Goal: Transaction & Acquisition: Purchase product/service

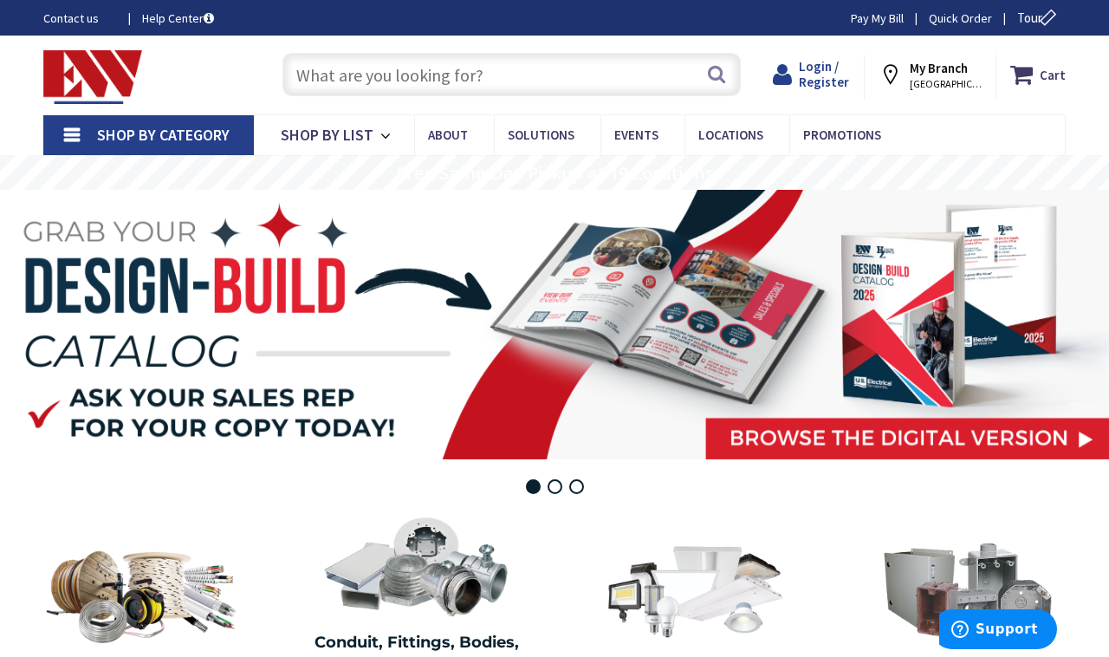
click at [831, 71] on span "Login / Register" at bounding box center [824, 74] width 50 height 32
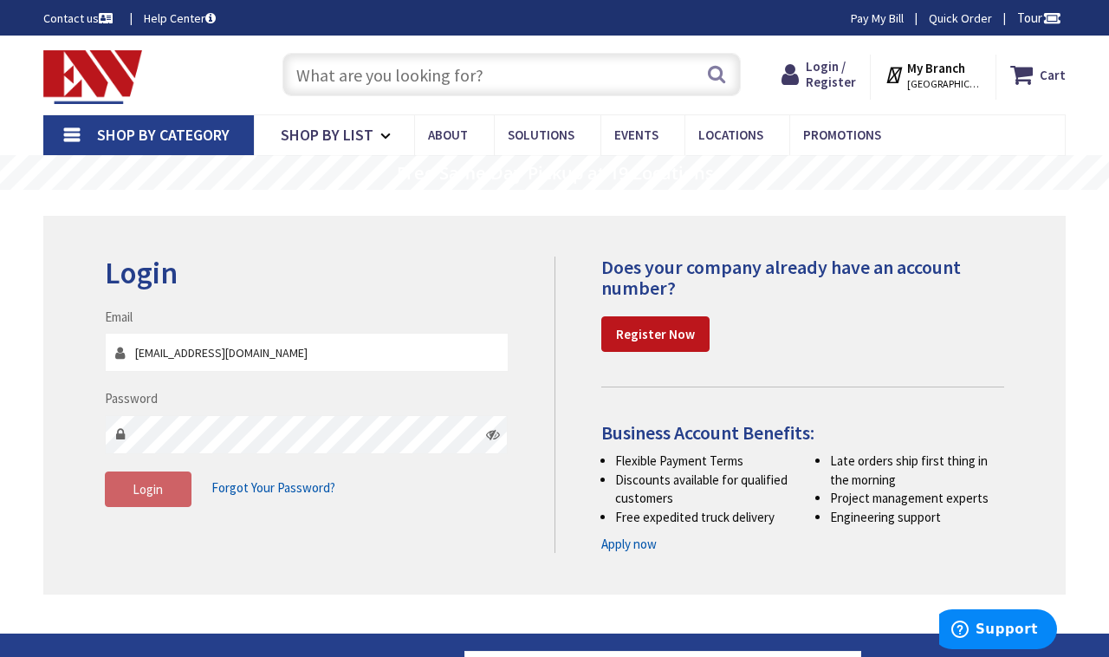
type input "[EMAIL_ADDRESS][DOMAIN_NAME]"
click at [168, 499] on button "Login" at bounding box center [148, 490] width 87 height 36
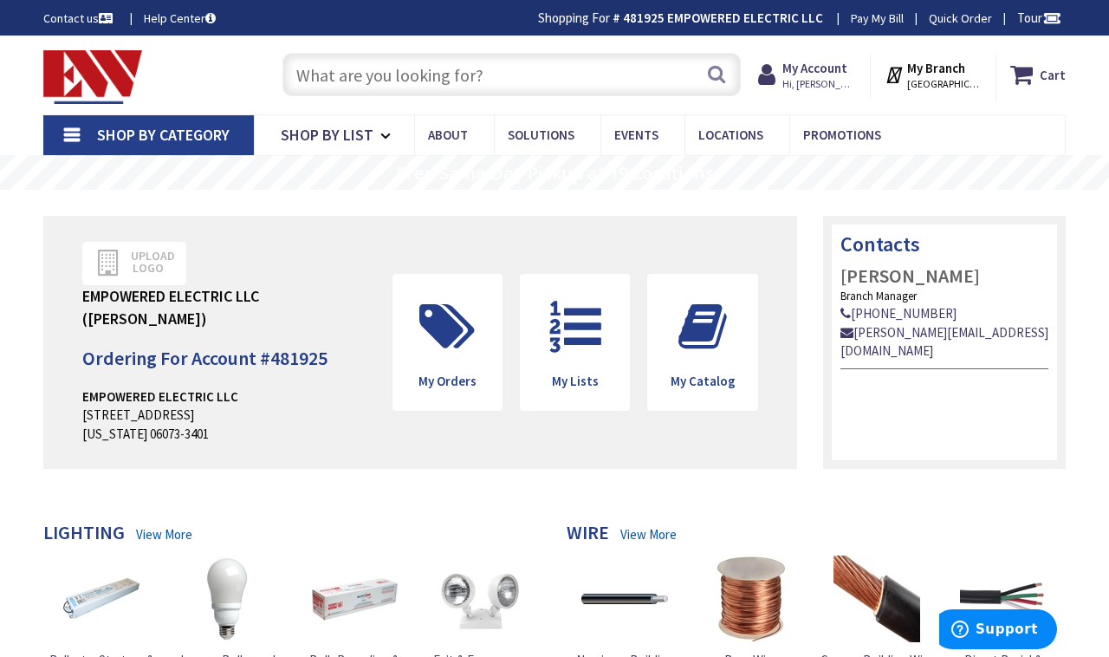
click at [555, 72] on input "text" at bounding box center [512, 74] width 459 height 43
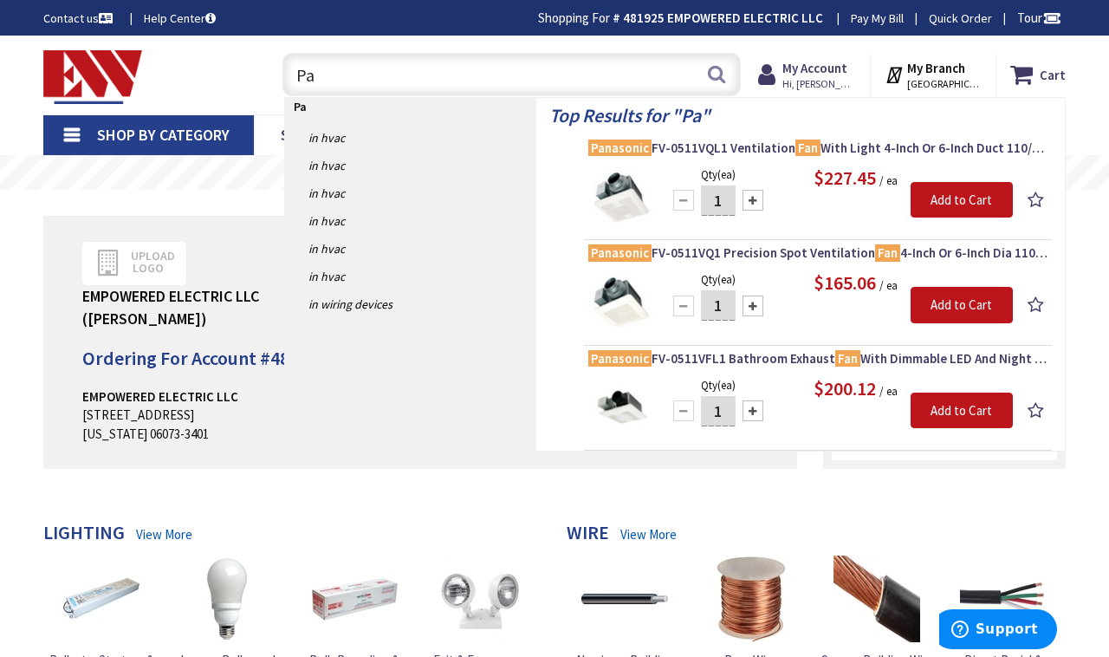
type input "P"
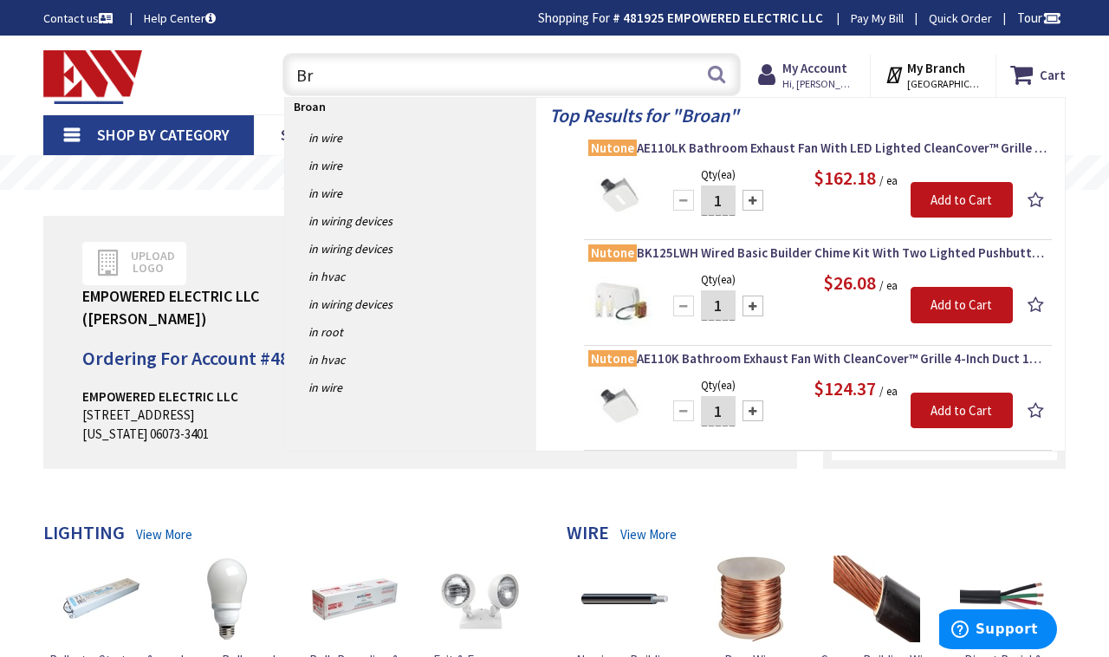
type input "B"
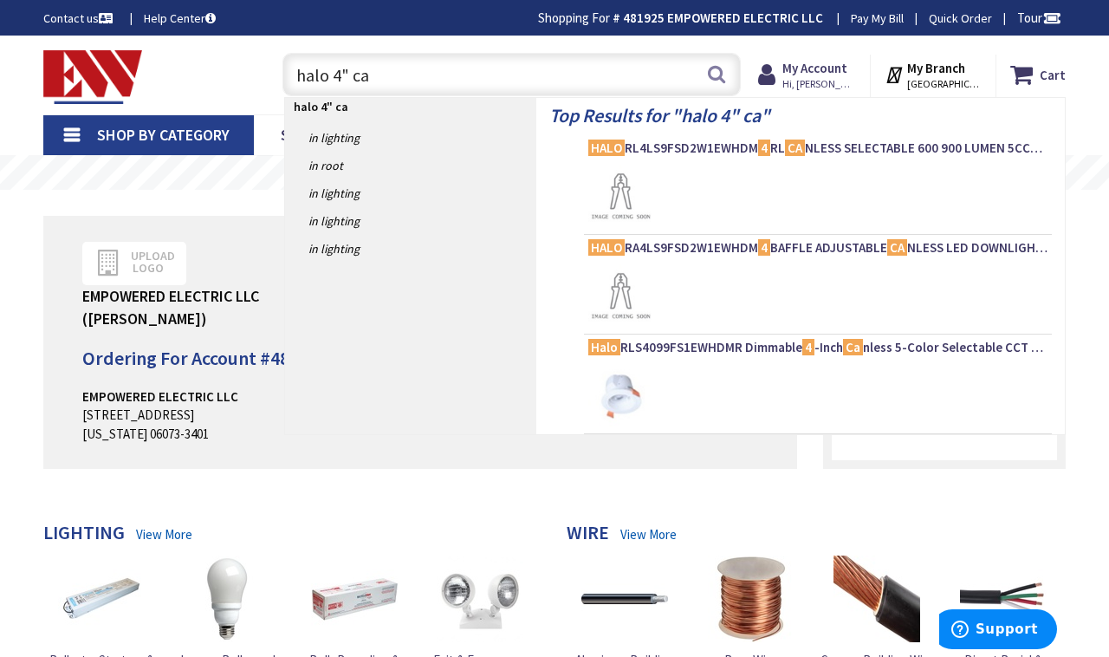
type input "halo 4" can"
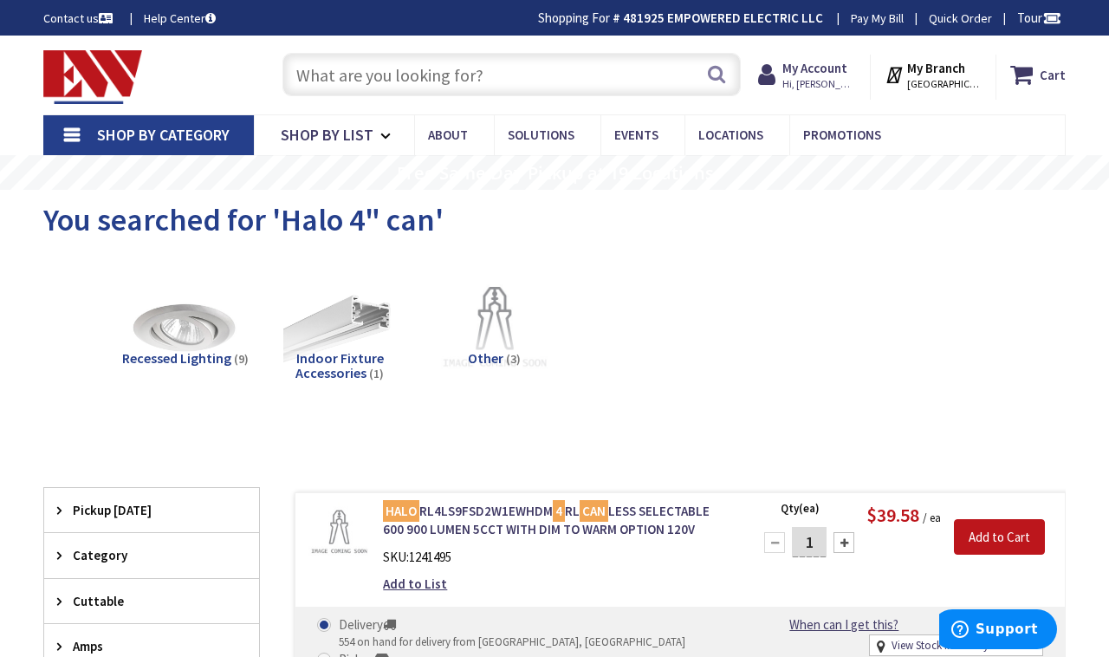
click at [614, 76] on input "text" at bounding box center [512, 74] width 459 height 43
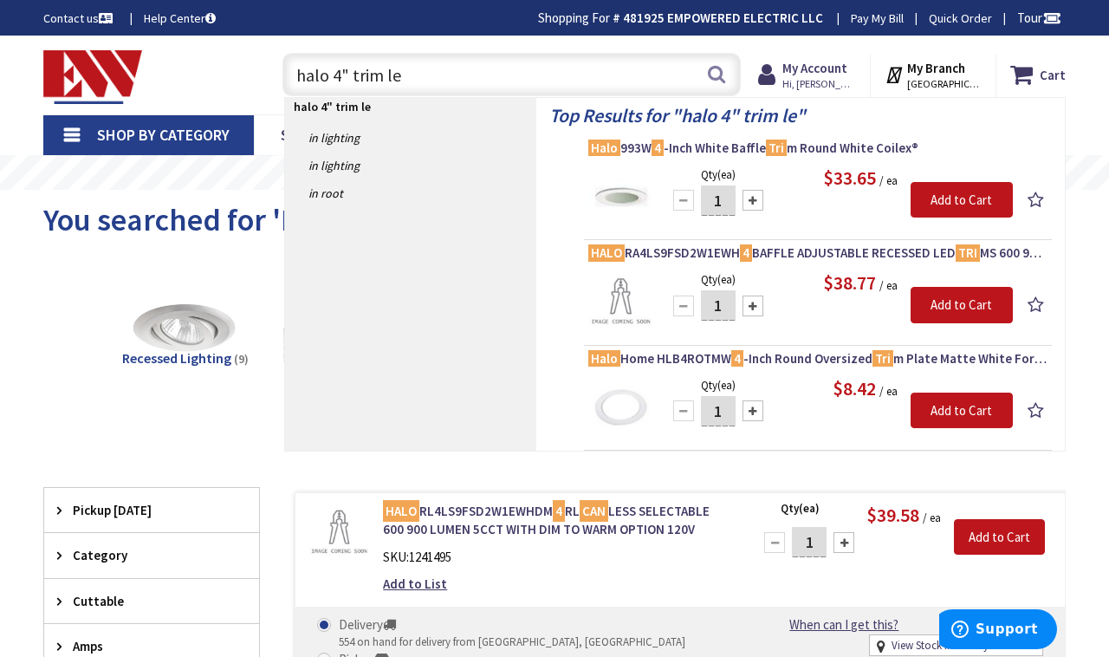
type input "halo 4" trim led"
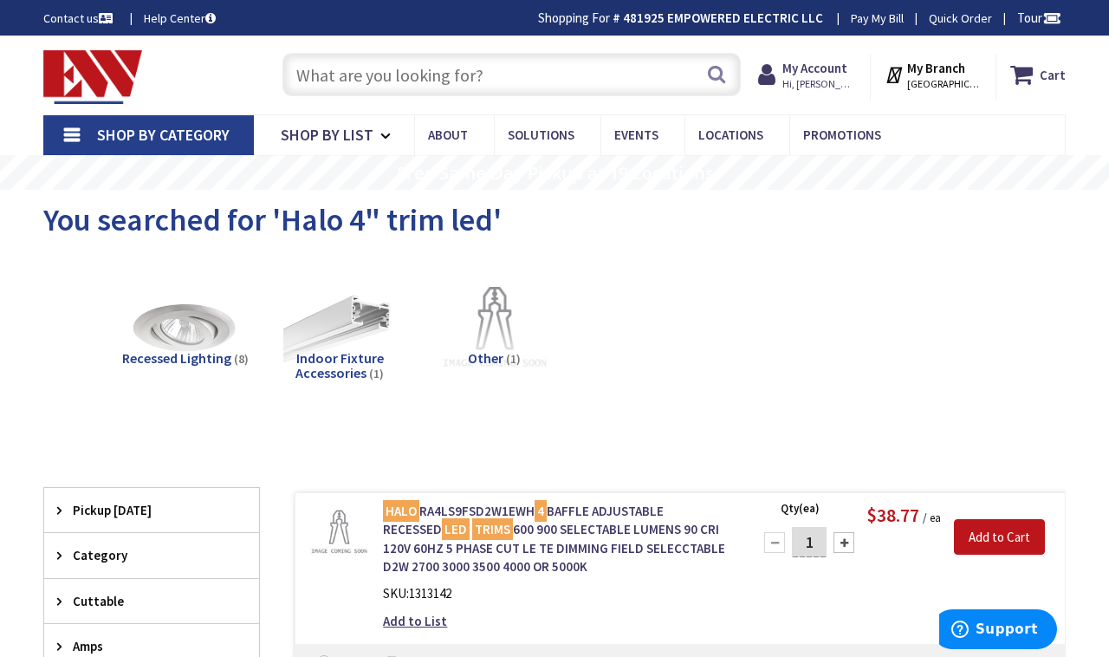
click at [539, 84] on input "text" at bounding box center [512, 74] width 459 height 43
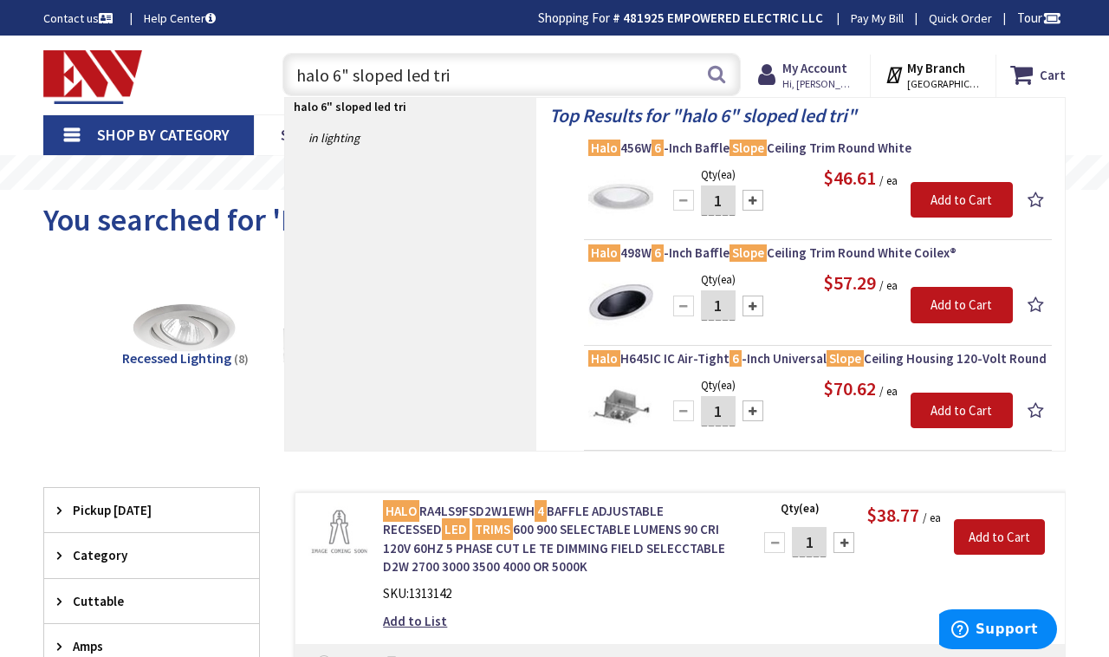
type input "halo 6" sloped led trim"
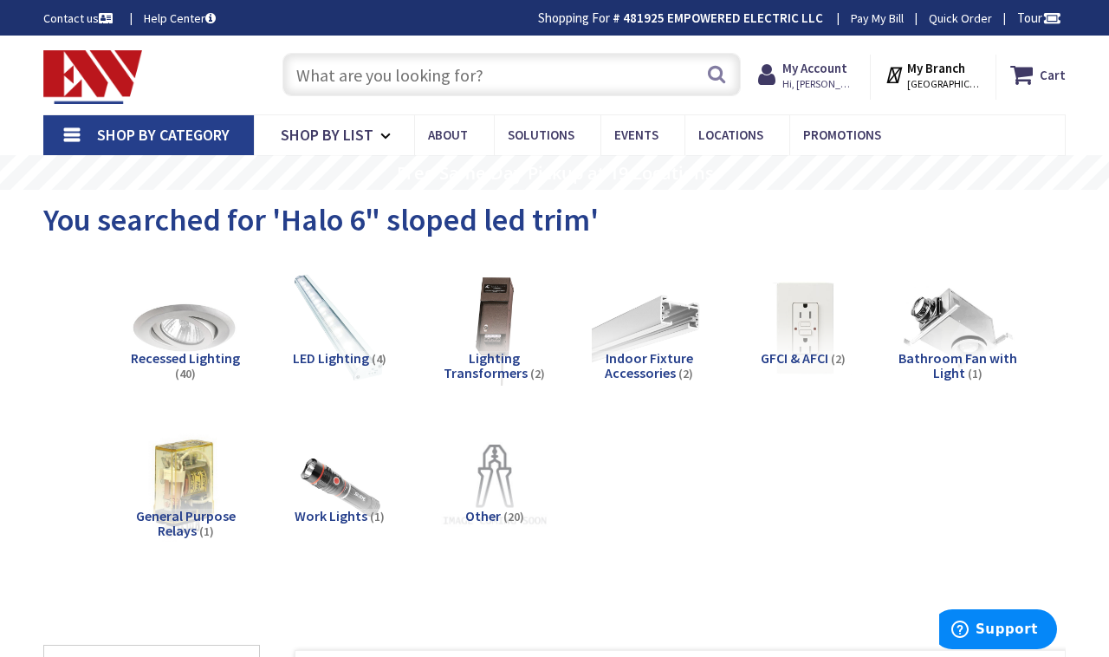
click at [440, 78] on input "text" at bounding box center [512, 74] width 459 height 43
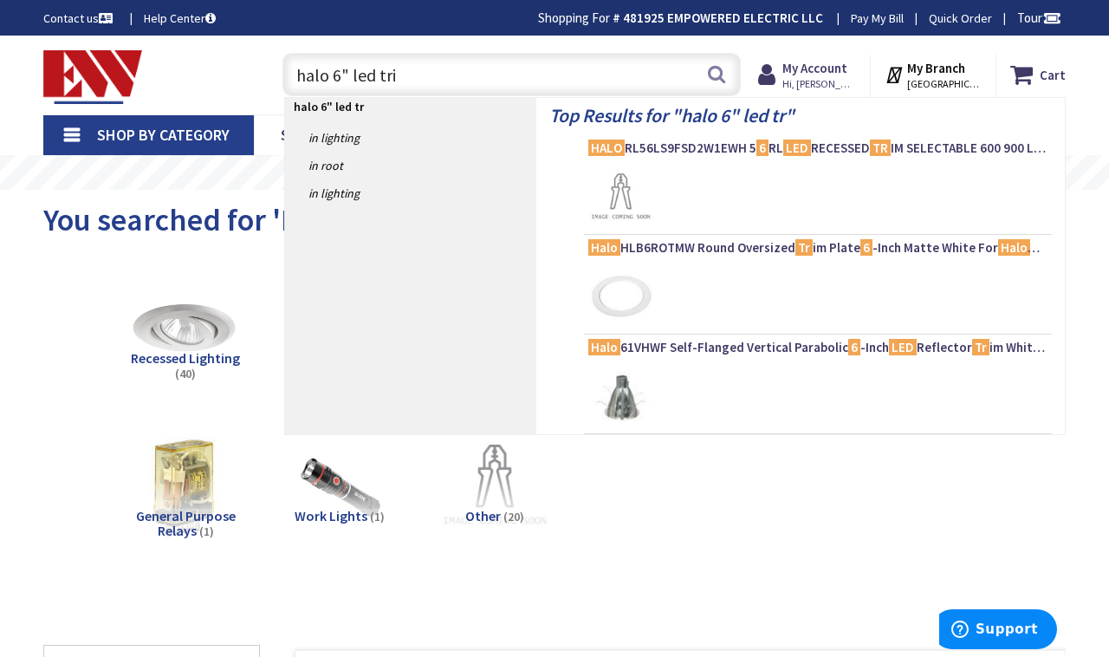
type input "halo 6" led trim"
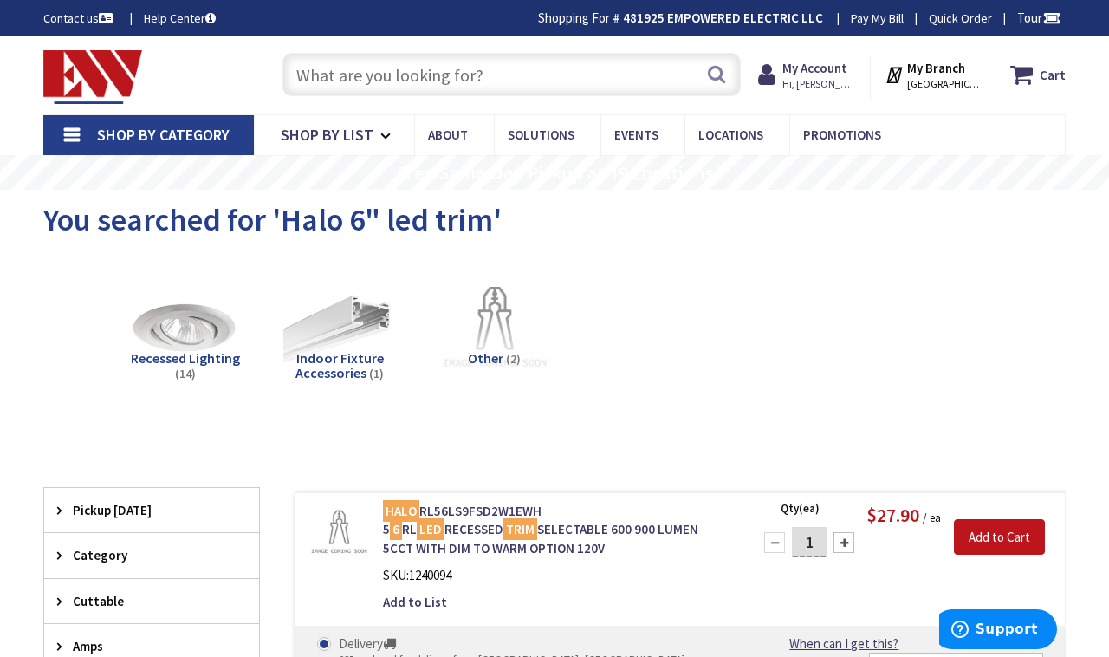
click at [395, 71] on input "text" at bounding box center [512, 74] width 459 height 43
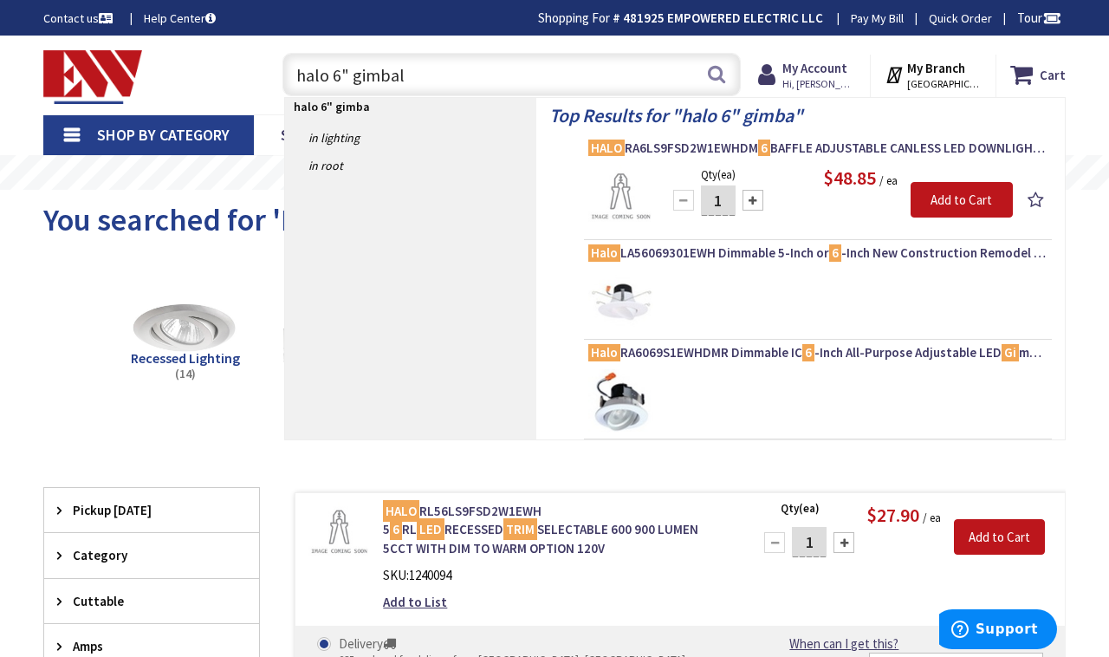
type input "halo 6" gimball"
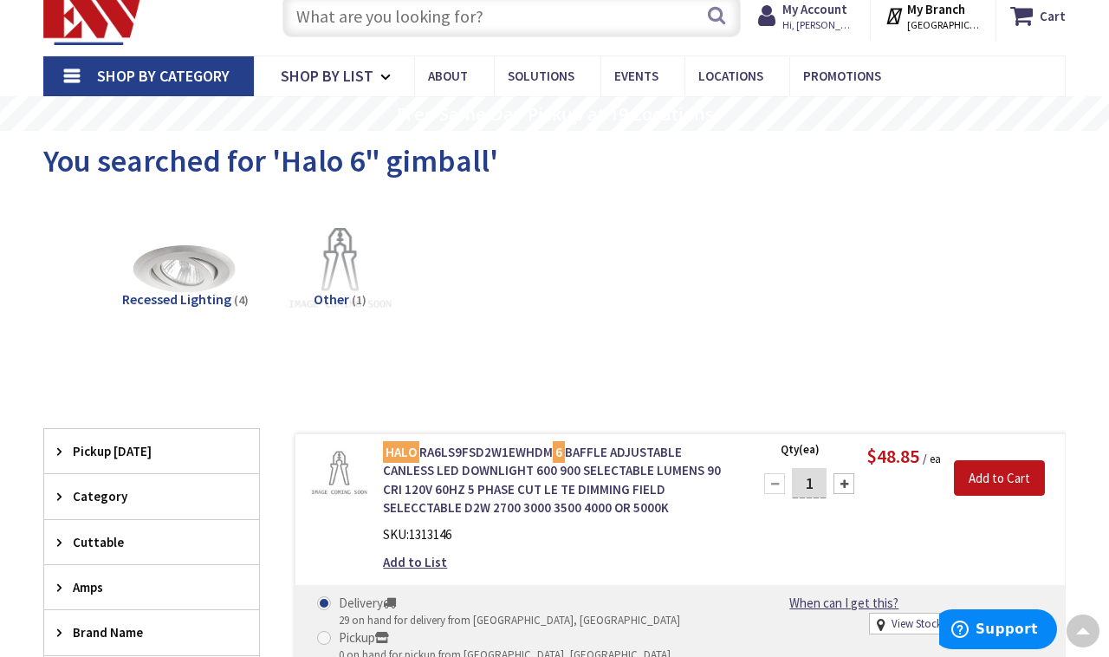
scroll to position [24, 0]
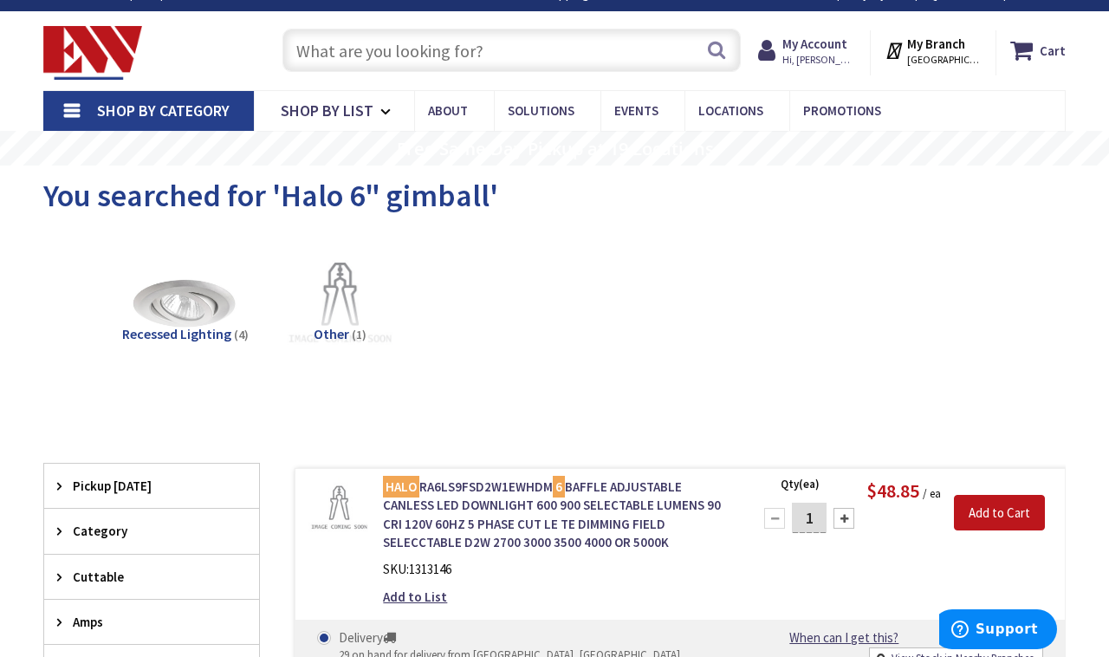
click at [405, 50] on input "text" at bounding box center [512, 50] width 459 height 43
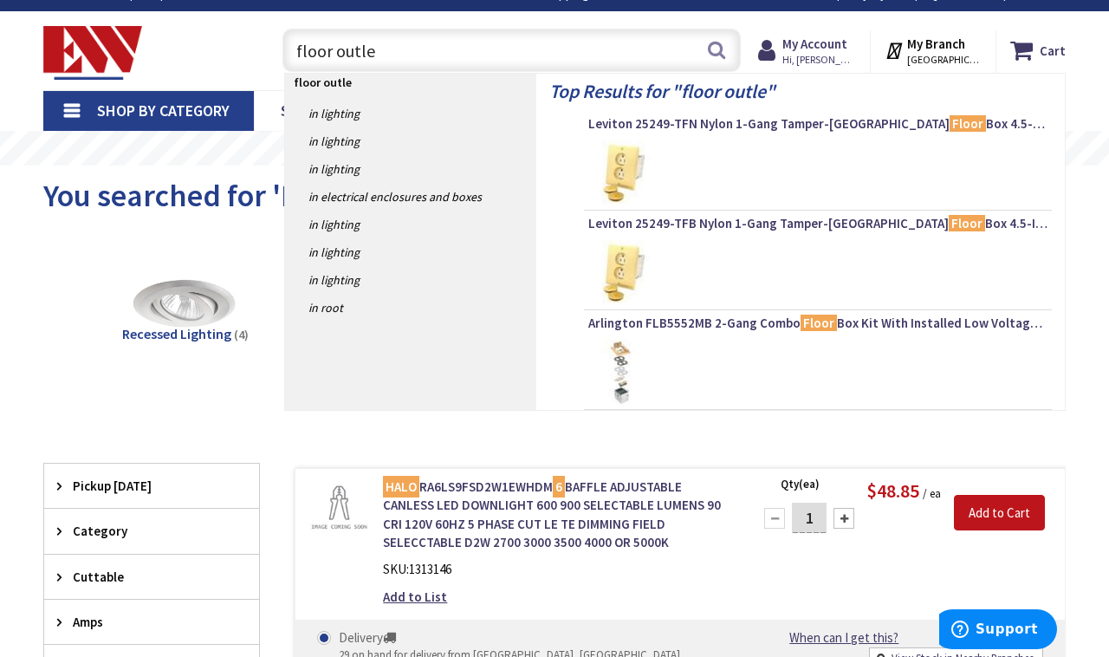
type input "floor outlet"
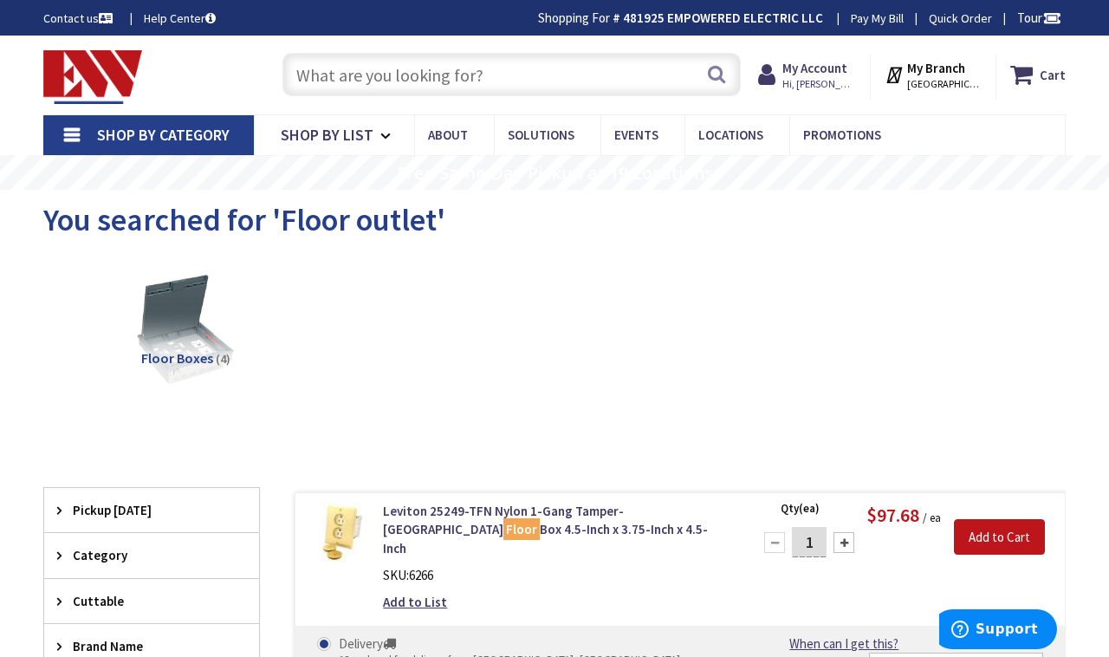
click at [556, 81] on input "text" at bounding box center [512, 74] width 459 height 43
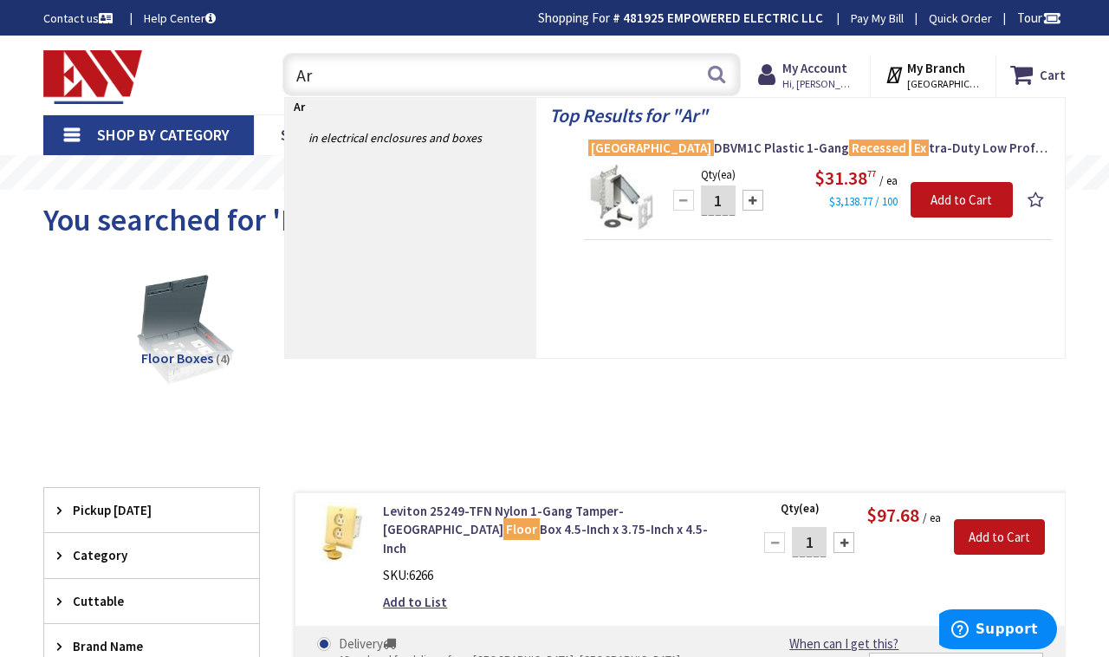
type input "A"
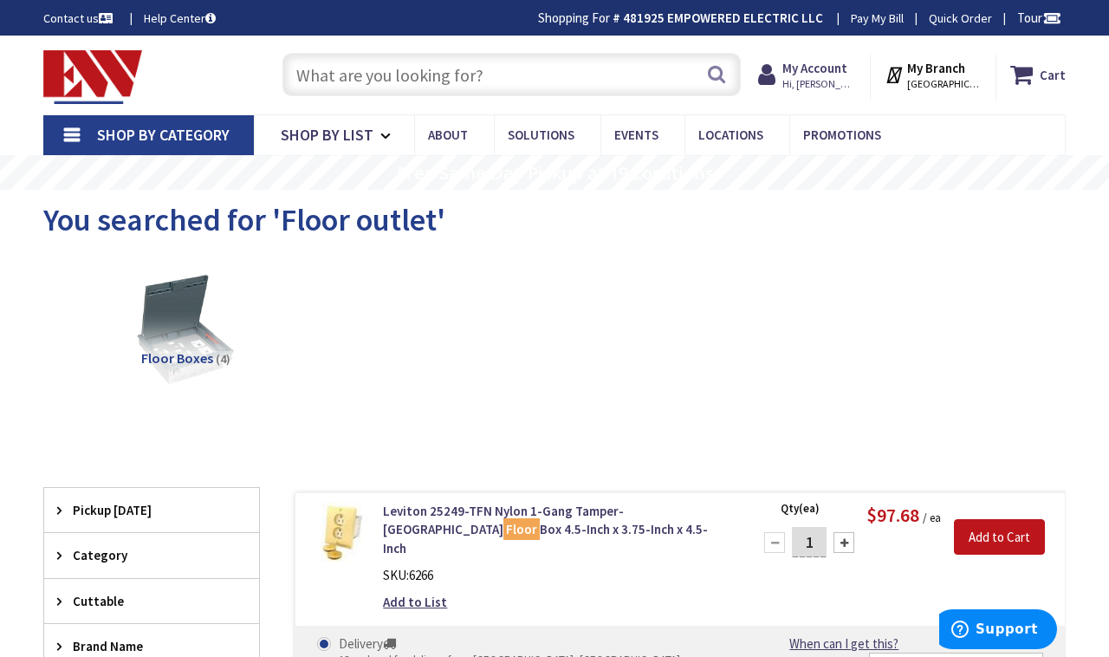
type input "f"
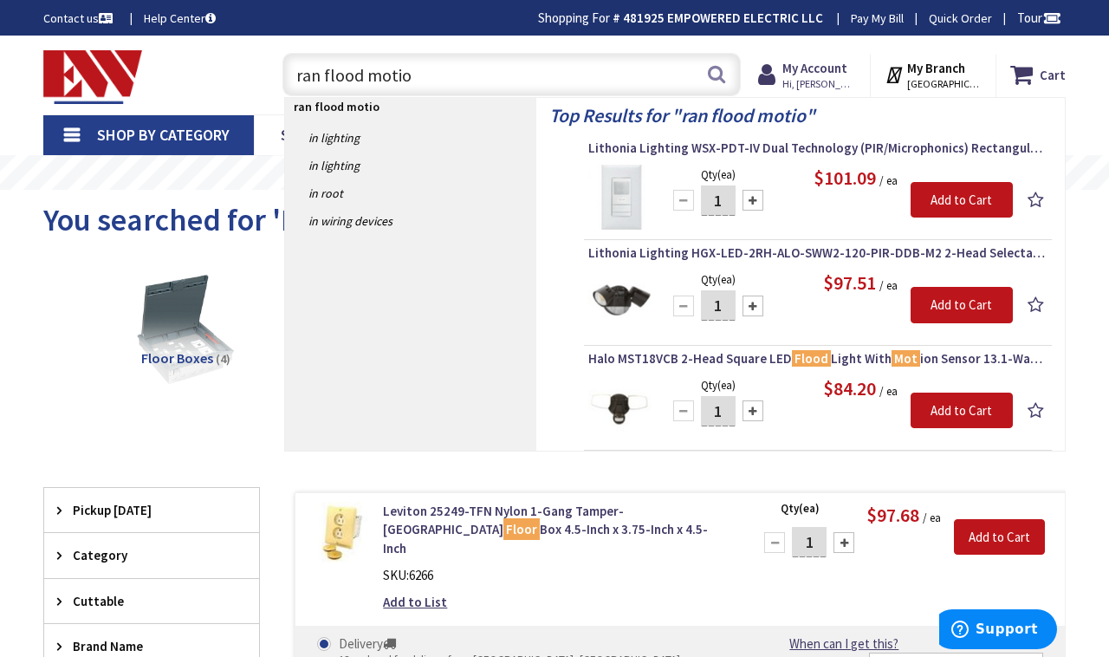
type input "ran flood motion"
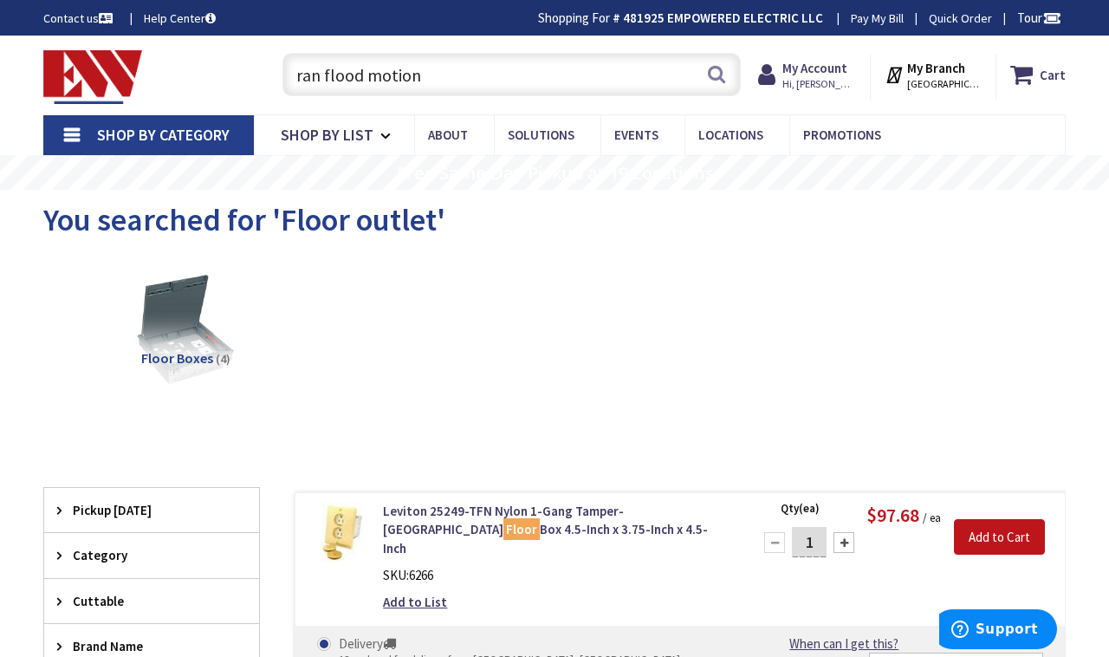
click at [319, 74] on input "ran flood motion" at bounding box center [512, 74] width 459 height 43
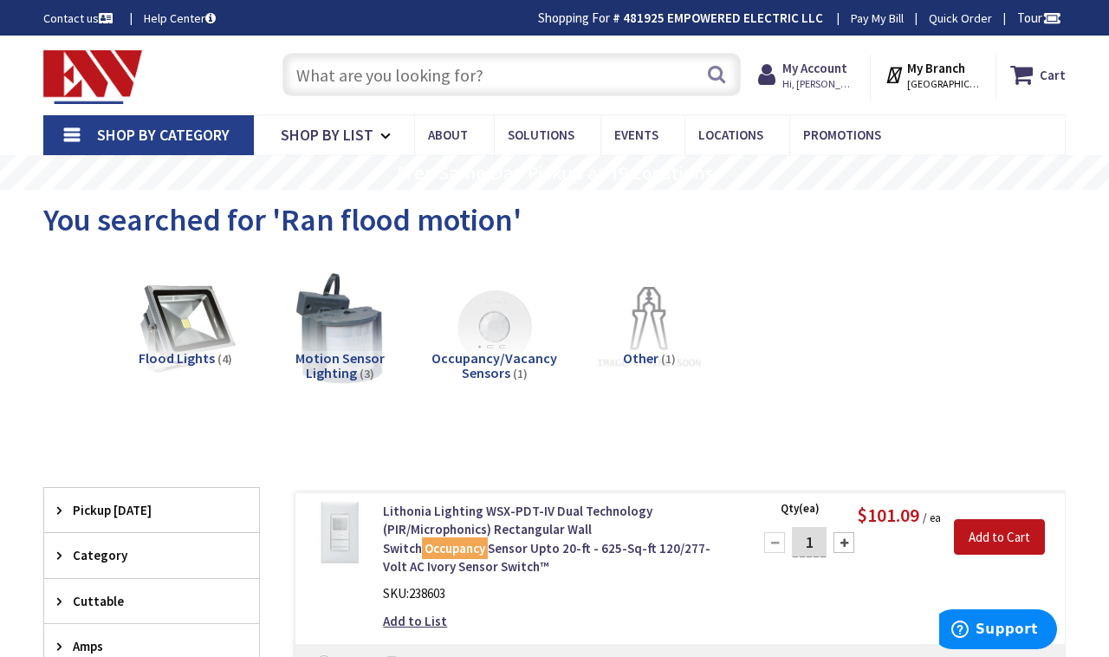
click at [428, 80] on input "text" at bounding box center [512, 74] width 459 height 43
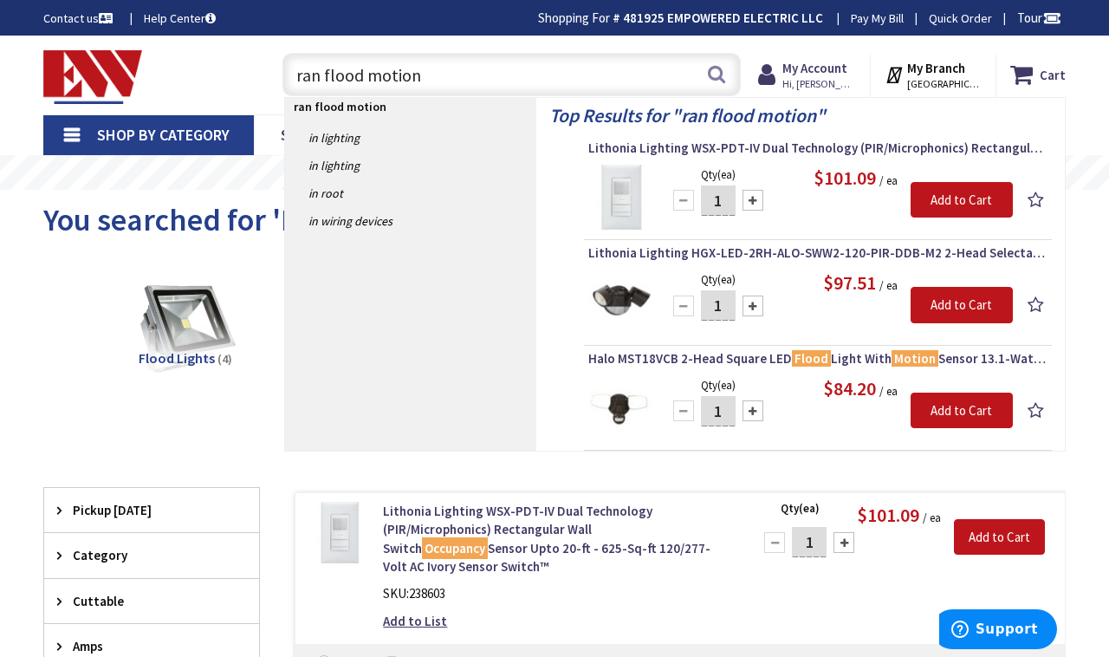
click at [321, 74] on input "ran flood motion" at bounding box center [512, 74] width 459 height 43
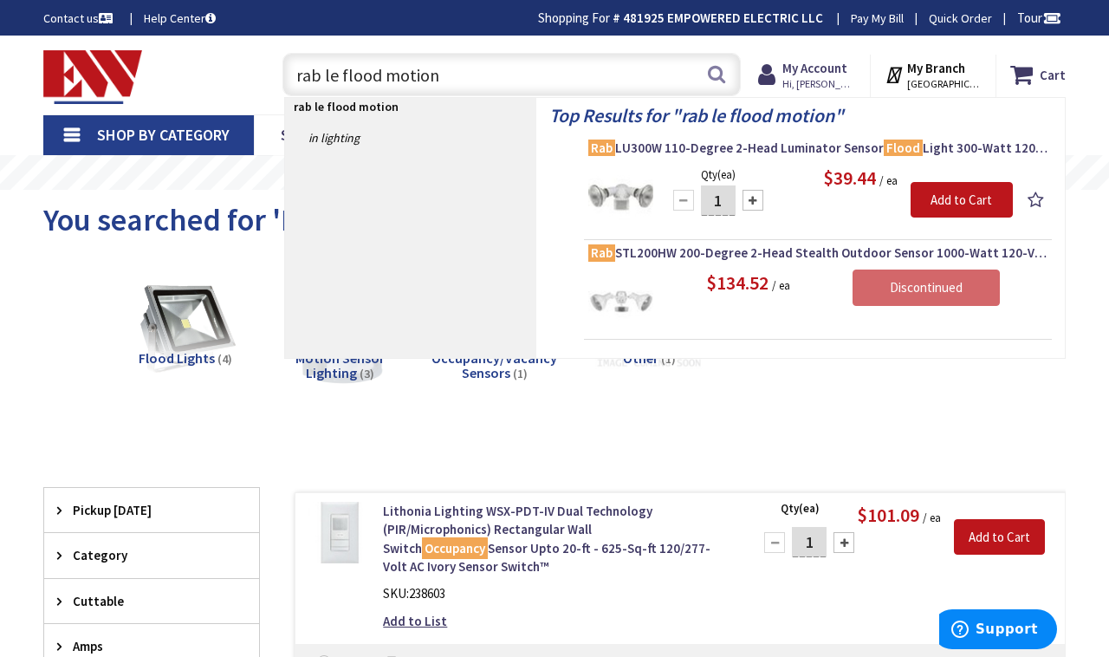
type input "rab led flood motion"
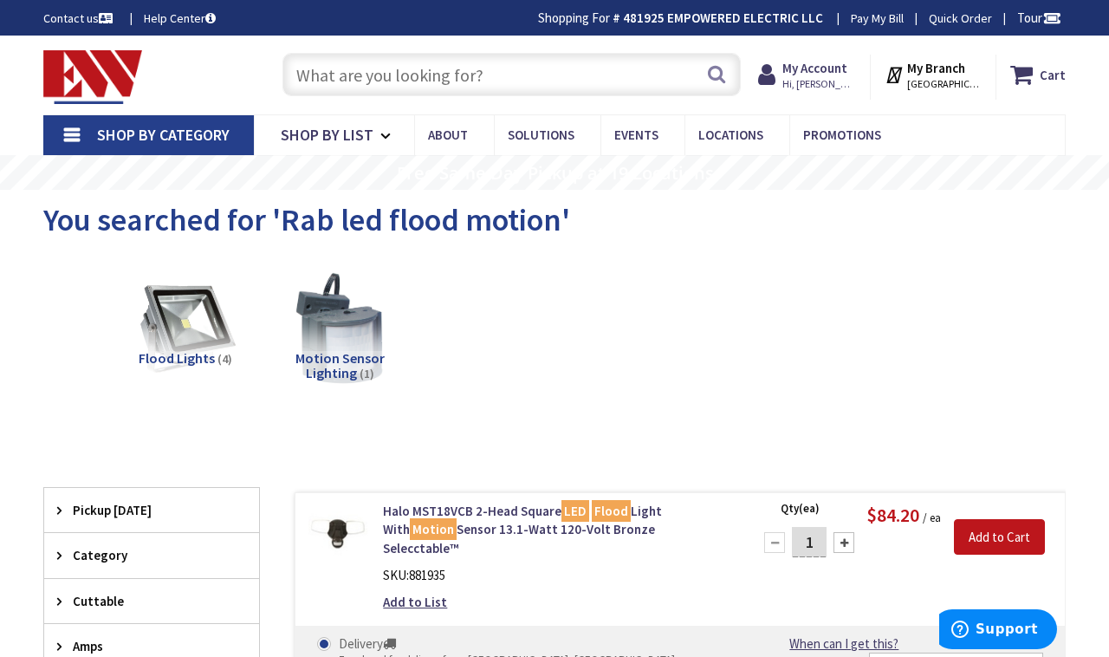
click at [523, 77] on input "text" at bounding box center [512, 74] width 459 height 43
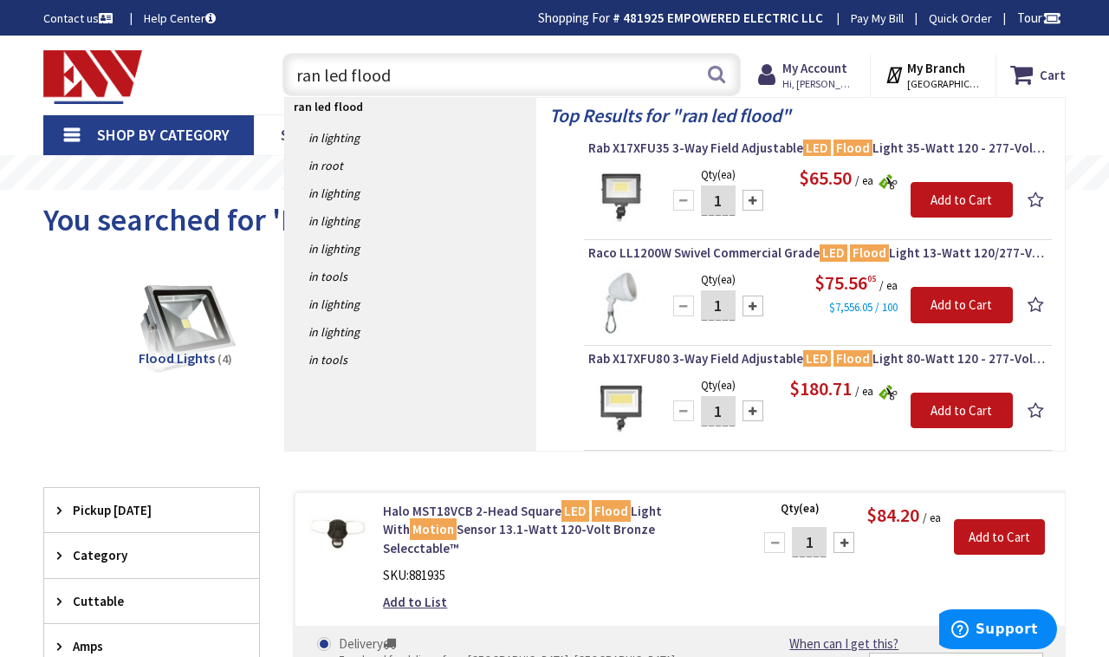
click at [319, 74] on input "ran led flood" at bounding box center [512, 74] width 459 height 43
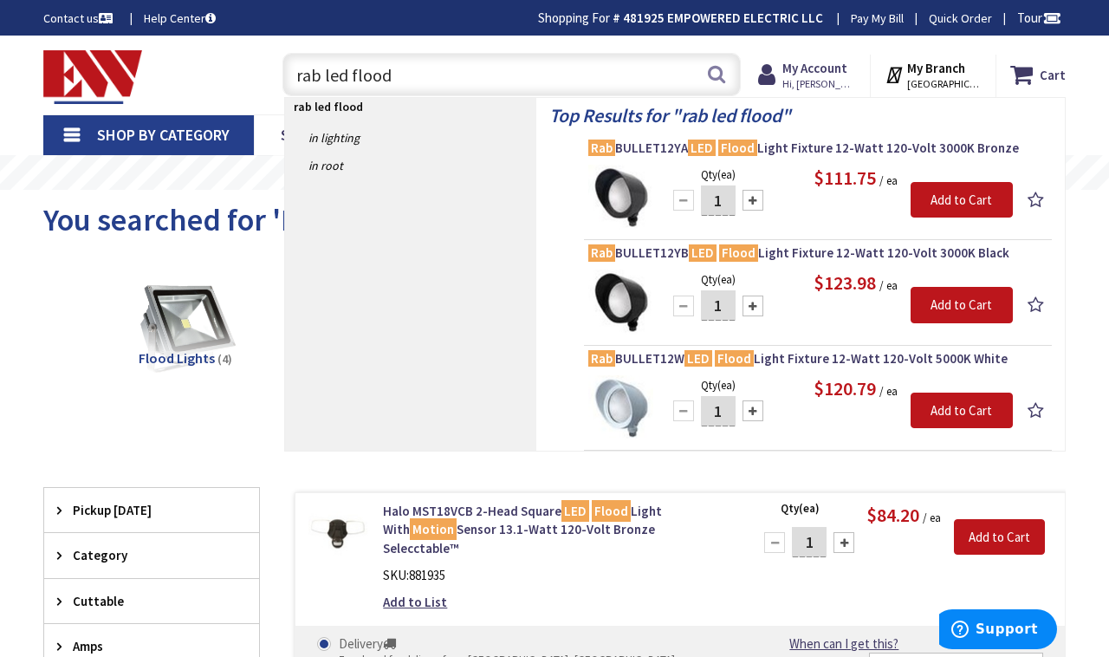
drag, startPoint x: 401, startPoint y: 75, endPoint x: 356, endPoint y: 67, distance: 45.9
click at [356, 67] on input "rab led flood" at bounding box center [512, 74] width 459 height 43
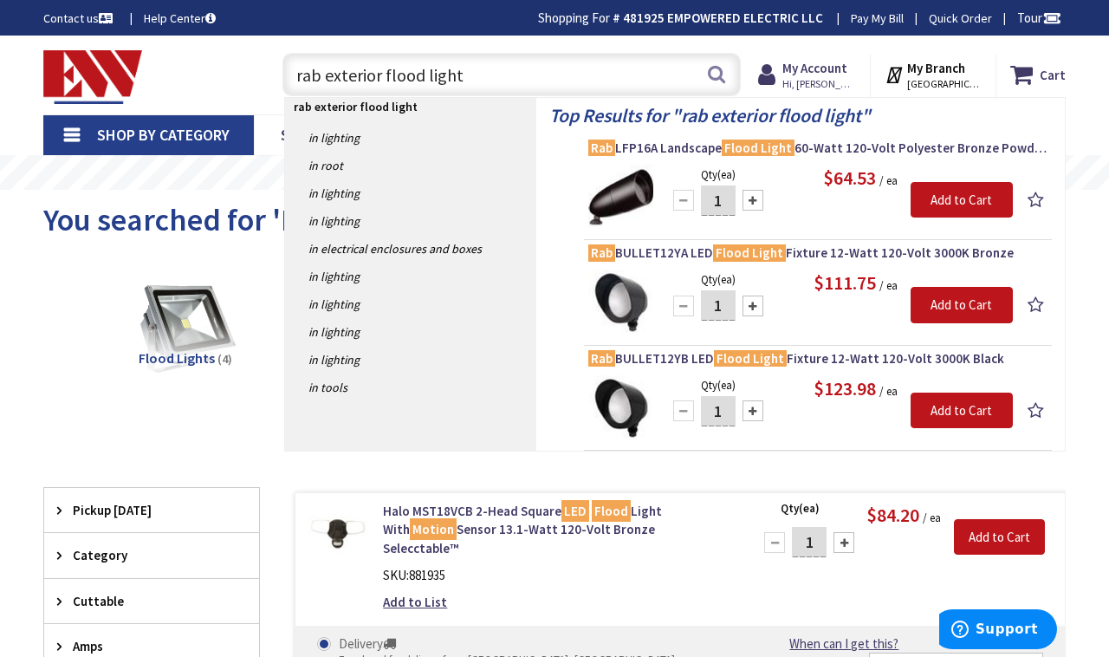
click at [383, 72] on input "rab exterior flood light" at bounding box center [512, 74] width 459 height 43
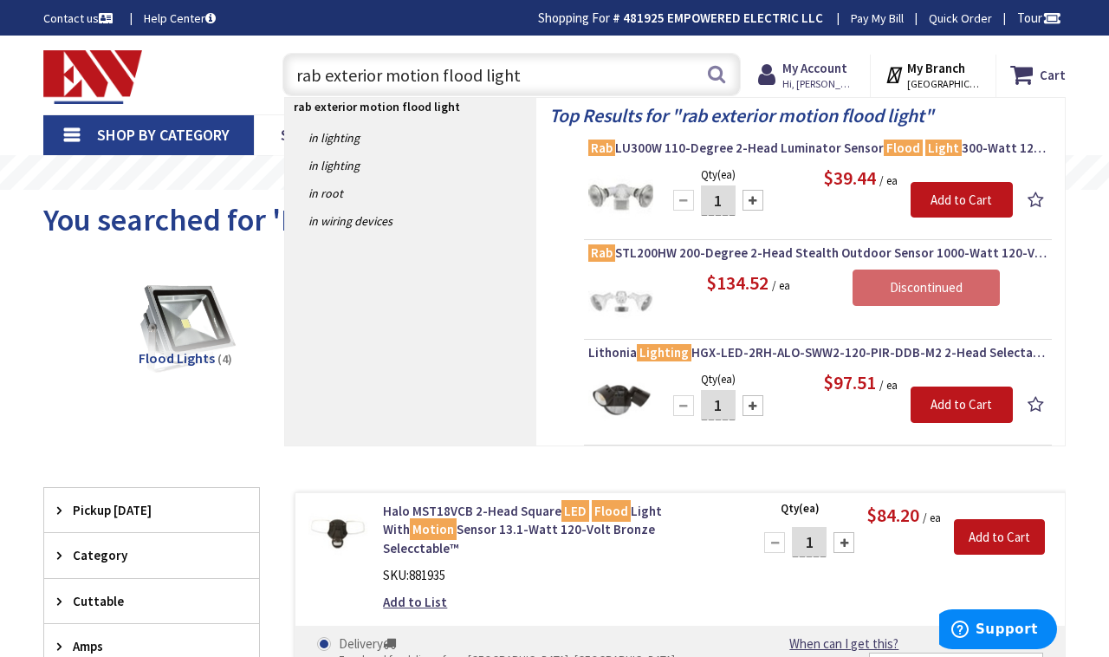
drag, startPoint x: 521, startPoint y: 74, endPoint x: 332, endPoint y: 84, distance: 189.2
click at [332, 84] on input "rab exterior motion flood light" at bounding box center [512, 74] width 459 height 43
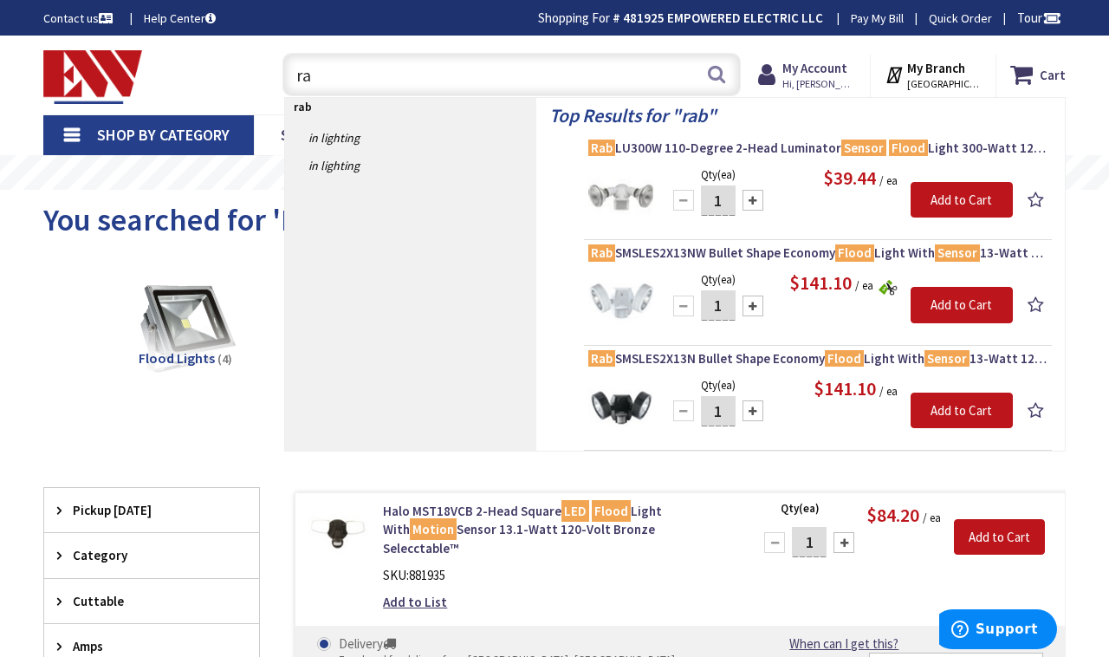
type input "r"
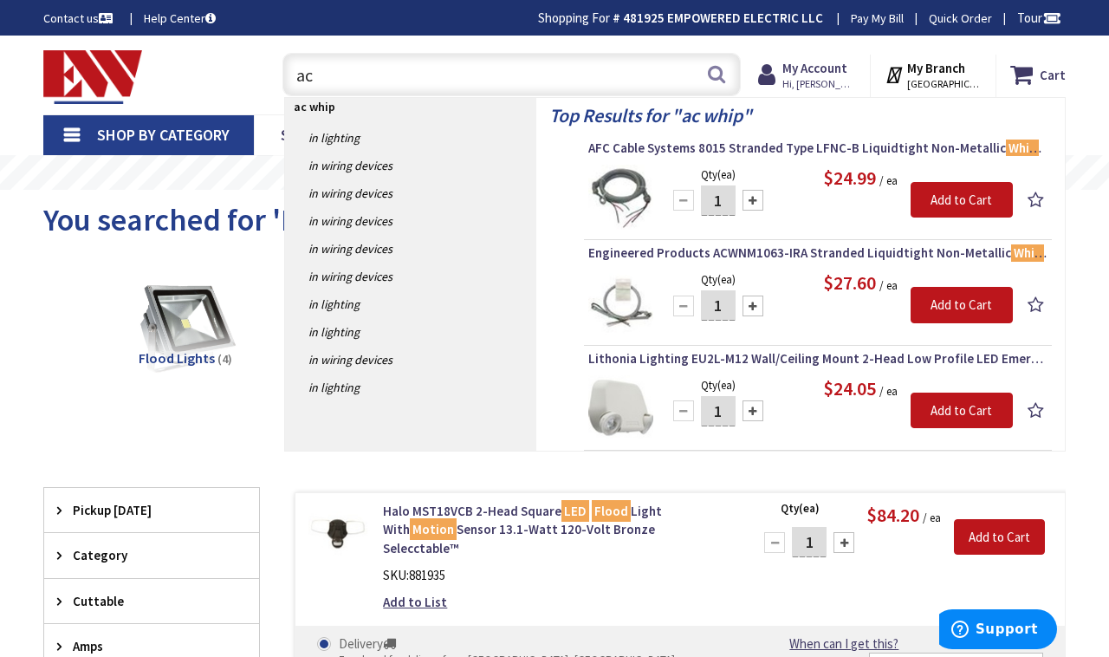
type input "a"
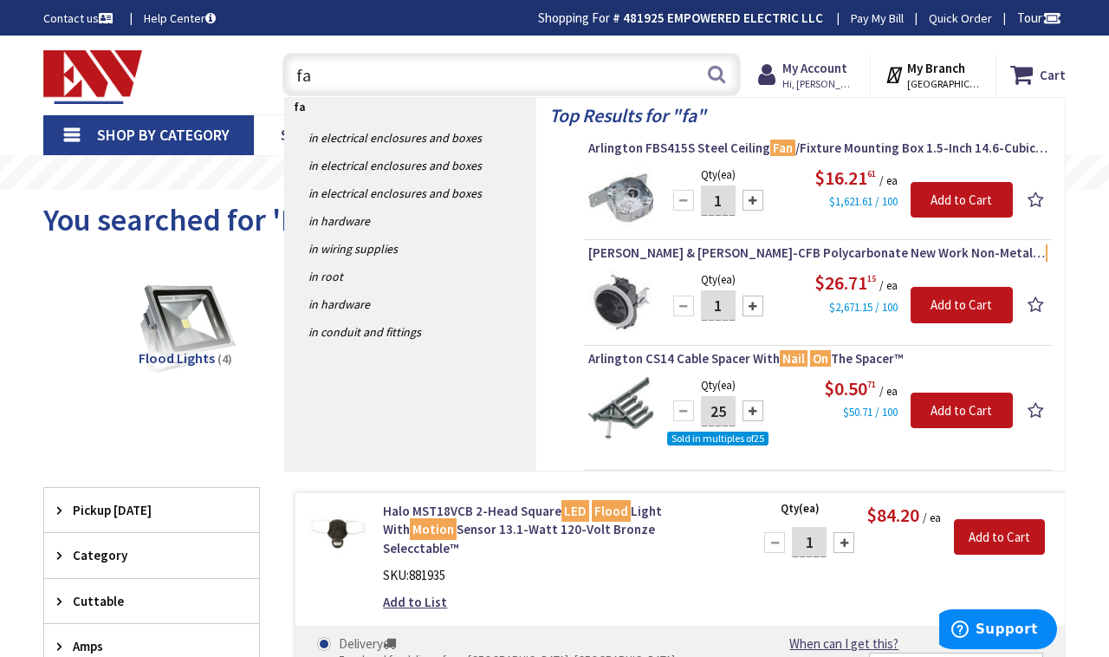
type input "f"
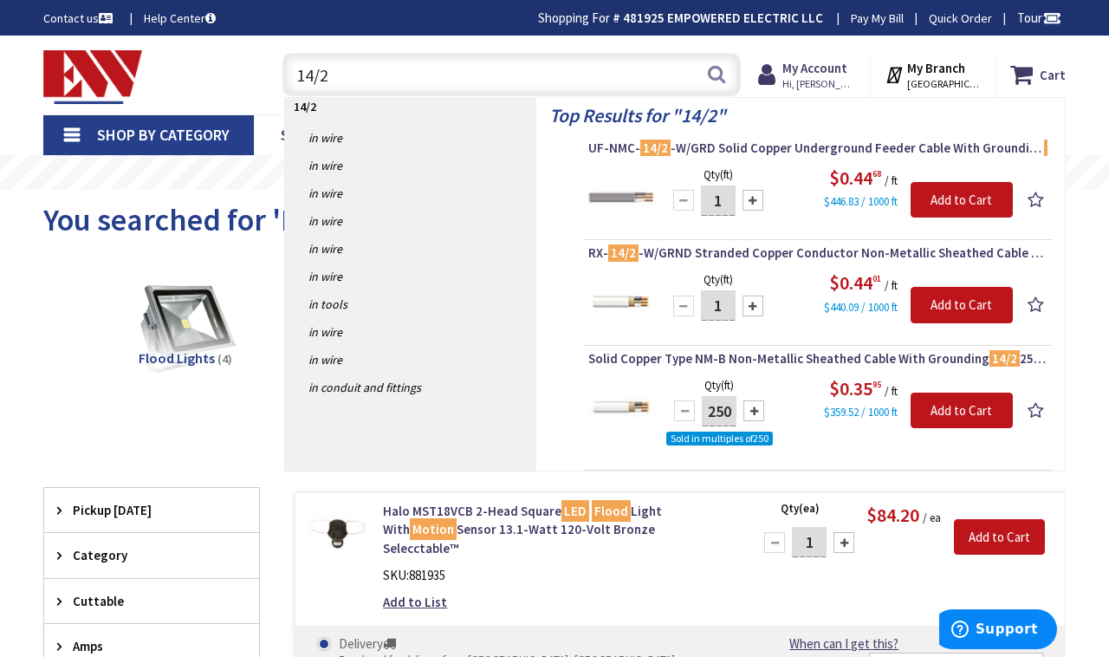
type input "14/2"
click at [758, 410] on div at bounding box center [754, 410] width 21 height 21
click at [684, 407] on div at bounding box center [684, 410] width 21 height 21
type input "250"
click at [952, 418] on input "Add to Cart" at bounding box center [962, 411] width 102 height 36
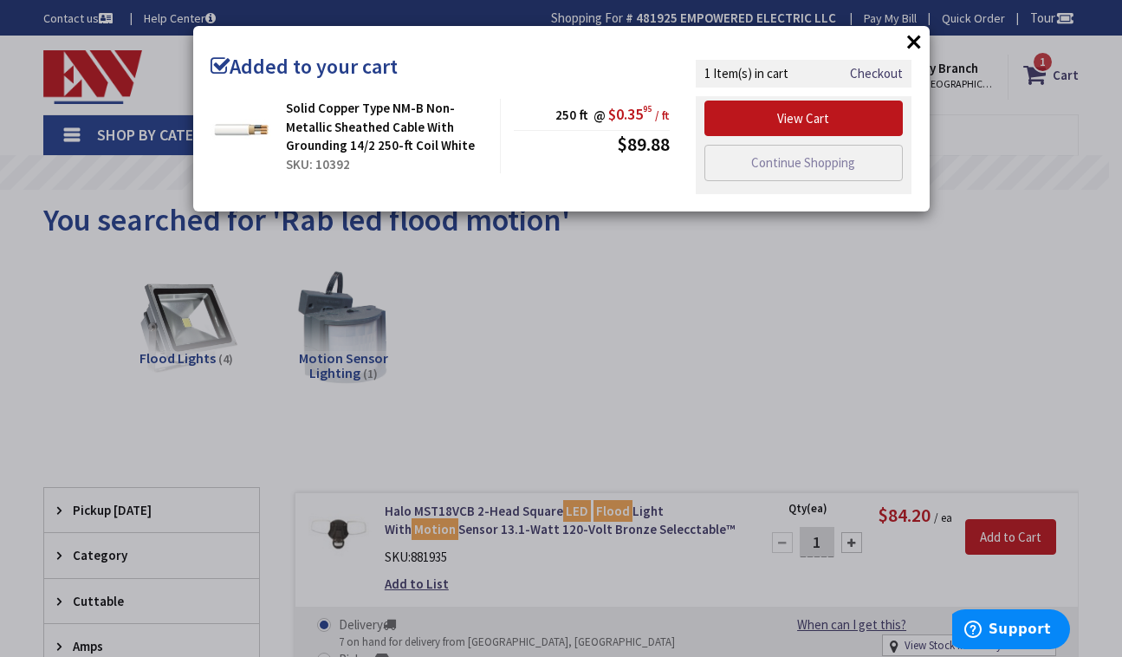
click at [913, 44] on button "×" at bounding box center [914, 42] width 26 height 26
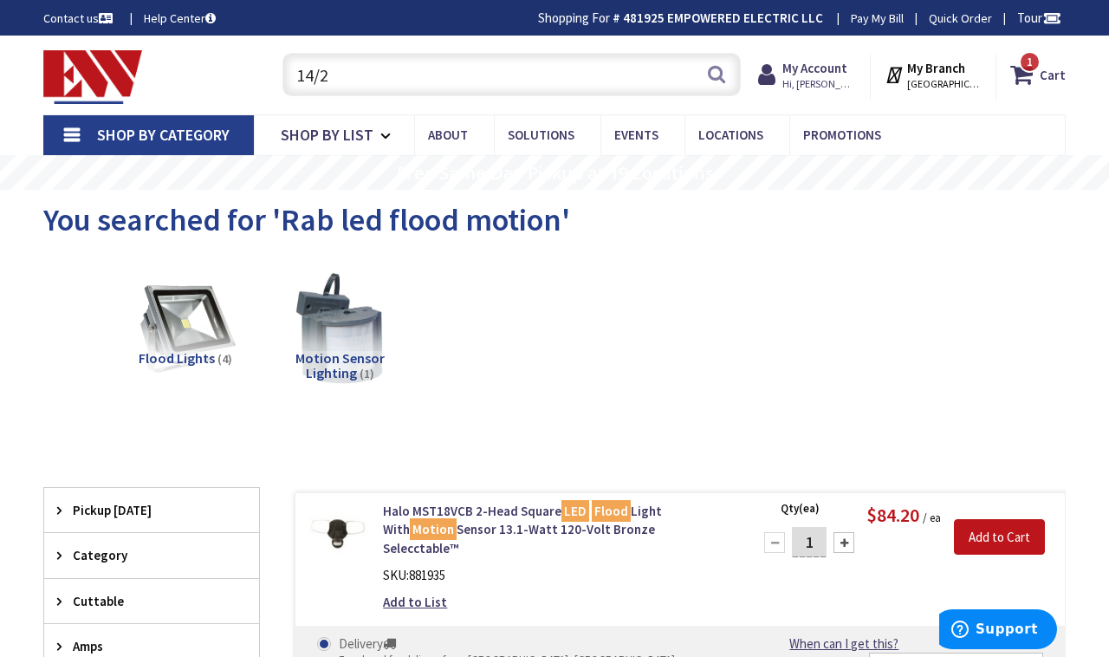
drag, startPoint x: 357, startPoint y: 71, endPoint x: 212, endPoint y: 31, distance: 150.1
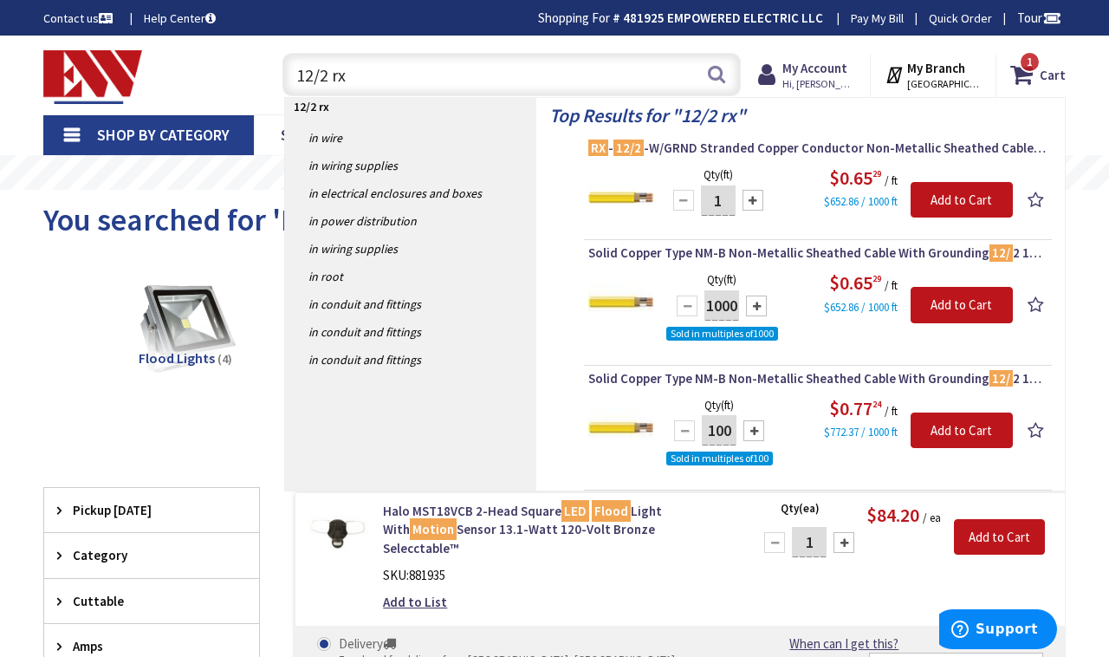
type input "12/2 rx"
click at [751, 201] on div at bounding box center [753, 200] width 21 height 21
click at [682, 204] on div at bounding box center [683, 200] width 21 height 21
type input "1"
drag, startPoint x: 361, startPoint y: 75, endPoint x: 154, endPoint y: 71, distance: 207.2
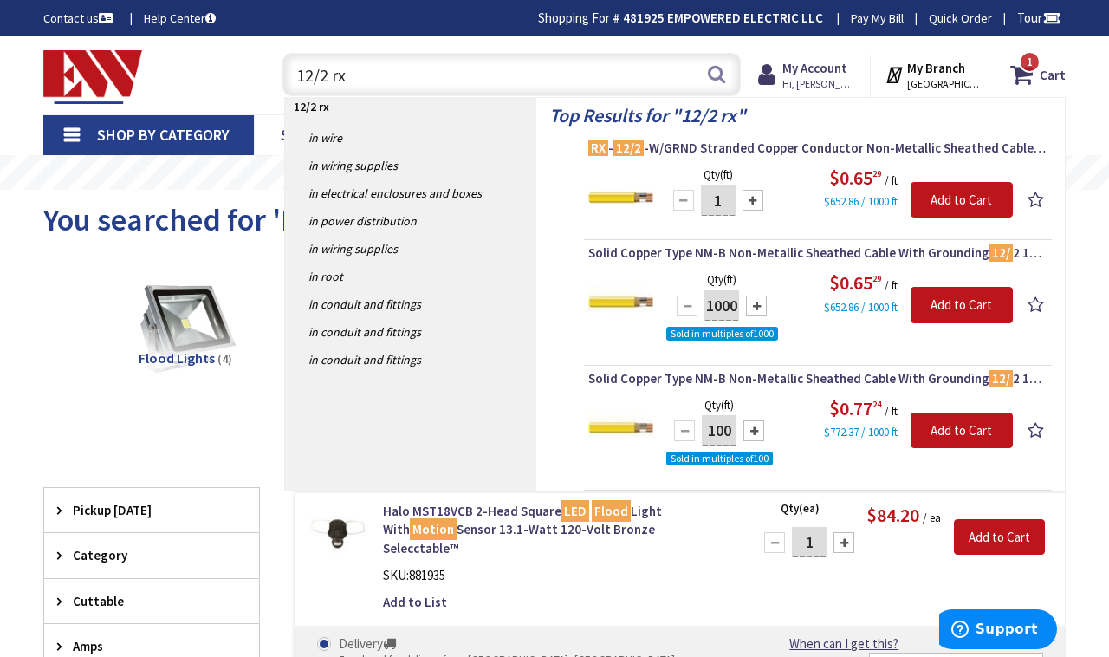
click at [154, 71] on div "Toggle Nav 12/2 rx 12/2 rx Search 1 1 1 items Cart My Cart 1 Close 1 item" at bounding box center [554, 75] width 1049 height 58
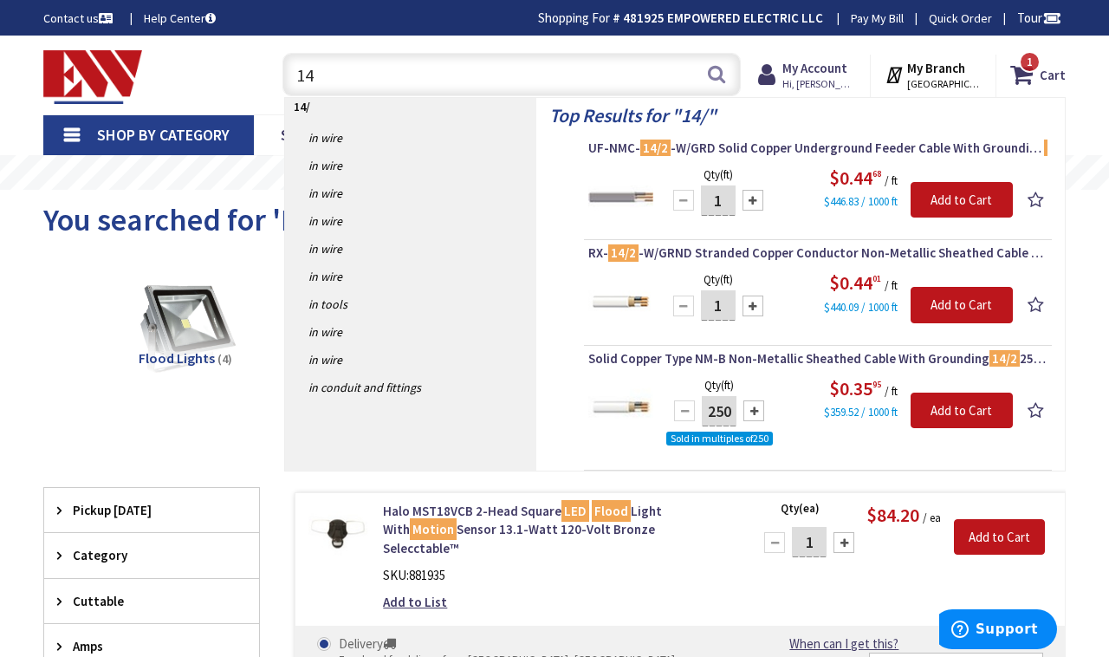
type input "1"
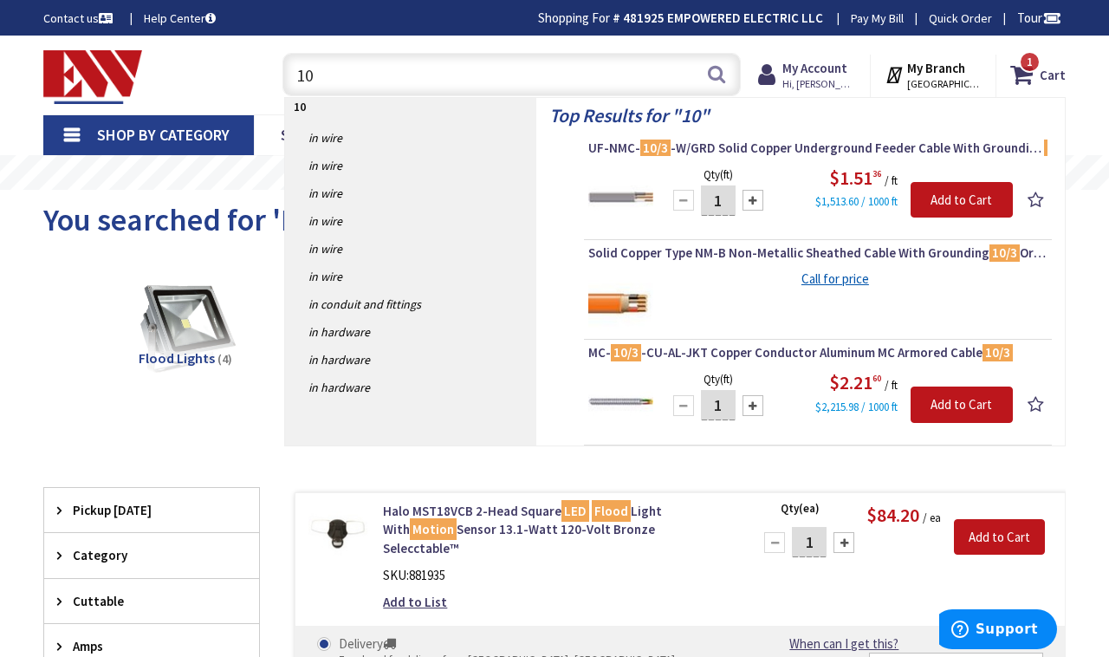
type input "1"
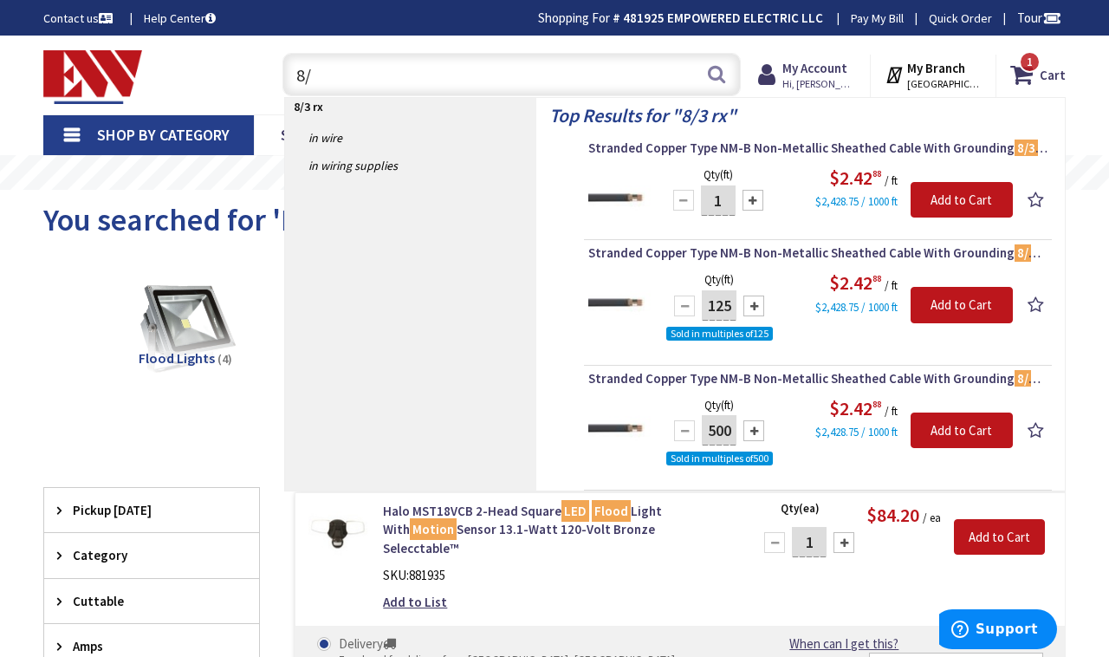
type input "8"
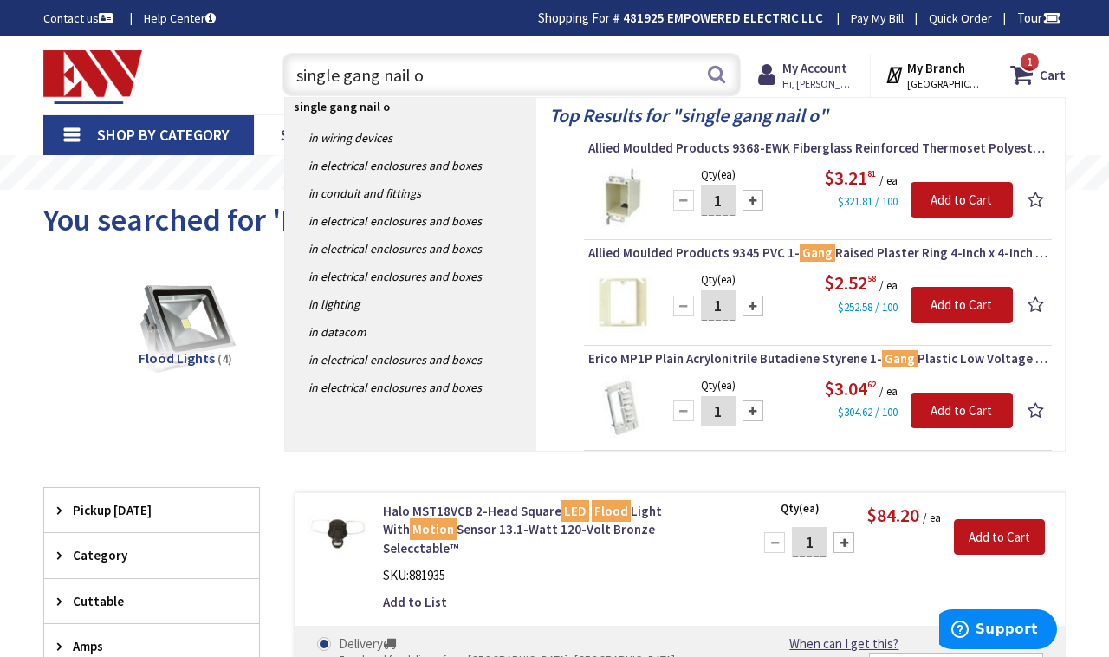
type input "single gang nail on"
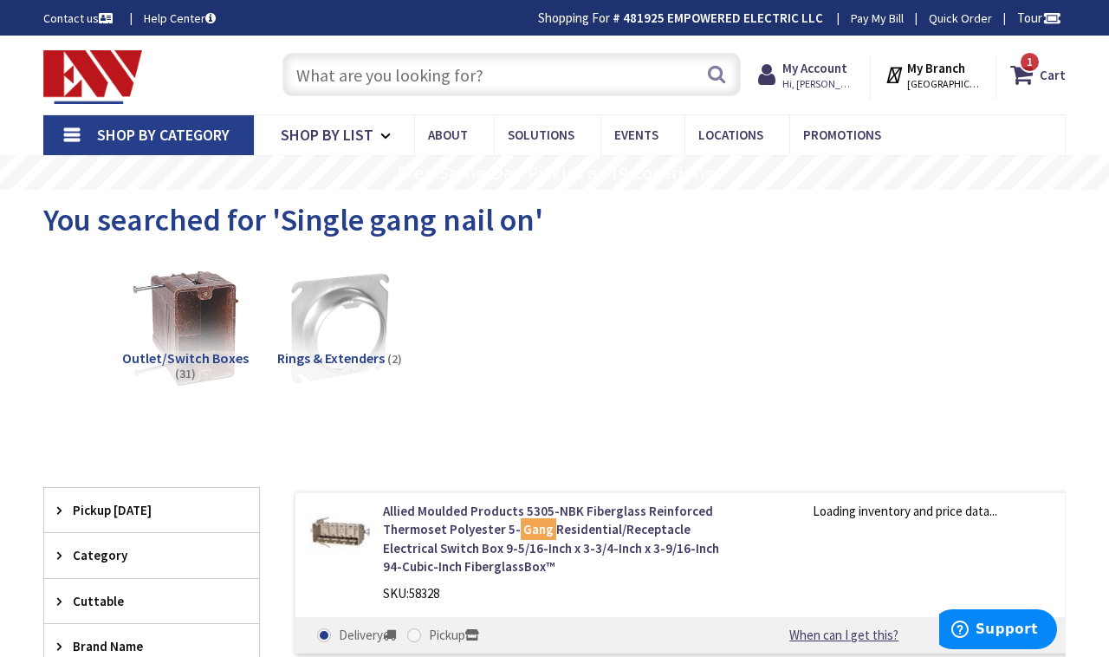
click at [153, 305] on img at bounding box center [186, 328] width 126 height 126
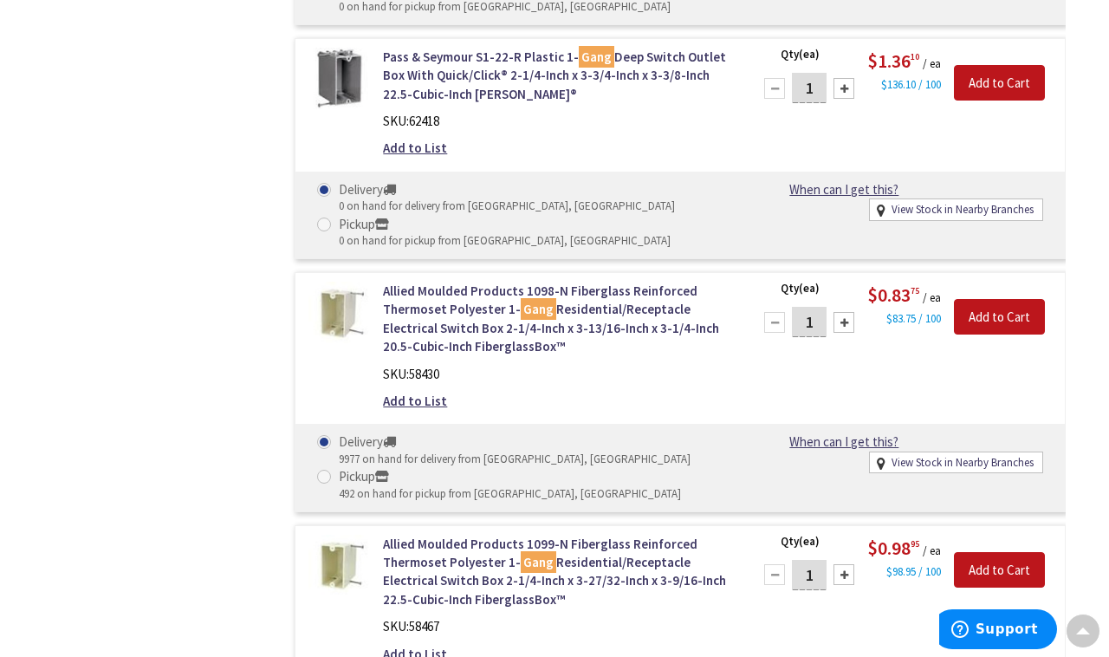
scroll to position [1460, 0]
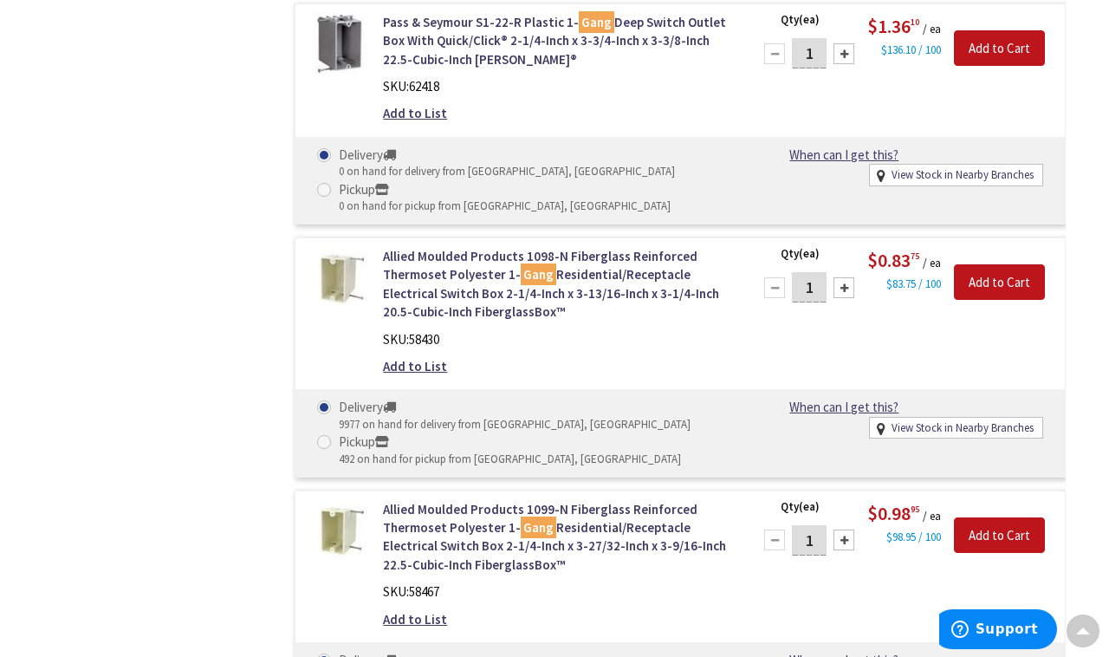
click at [1076, 444] on main "You searched for 'Single gang nail on' View Subcategories Outlet/Switch Boxes (…" at bounding box center [554, 114] width 1109 height 2768
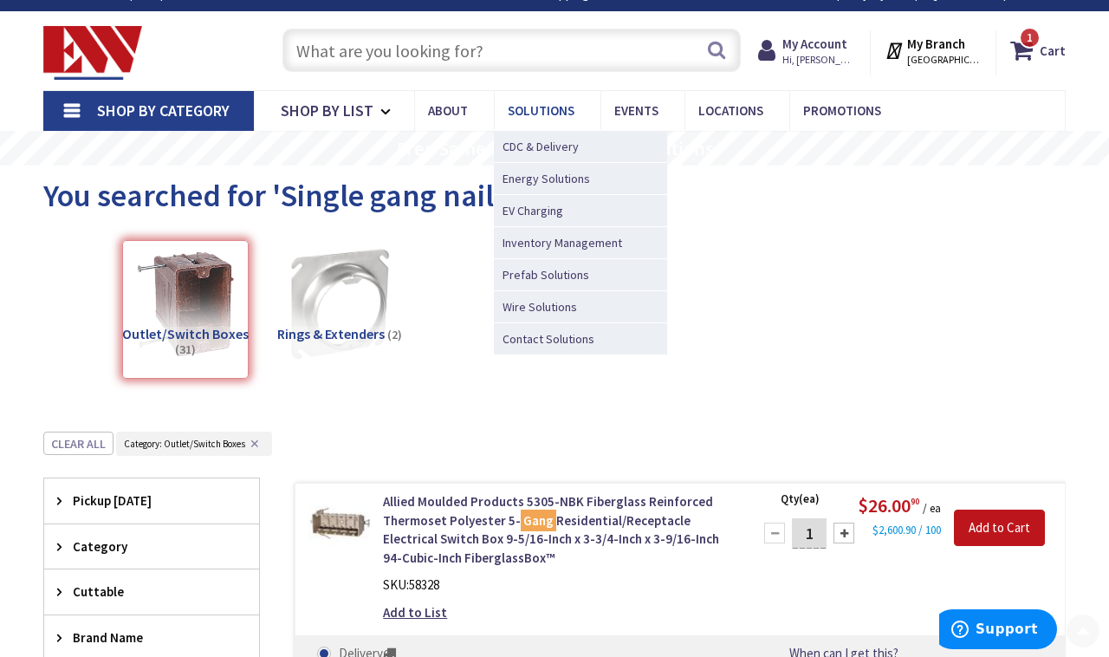
scroll to position [0, 0]
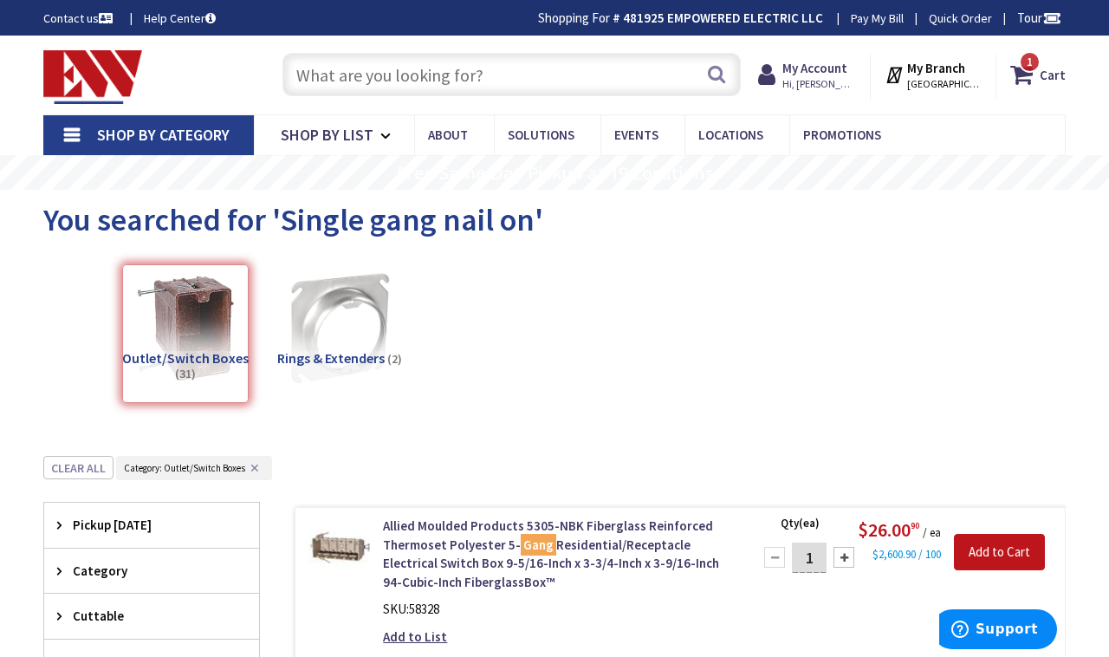
click at [498, 71] on input "text" at bounding box center [512, 74] width 459 height 43
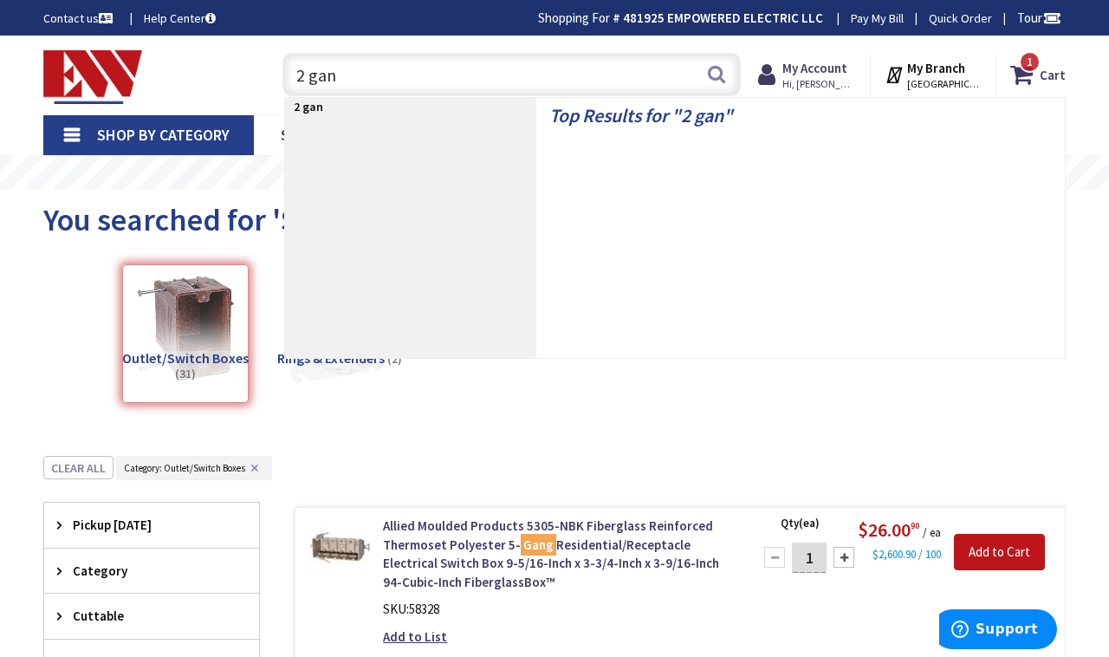
type input "2 gang"
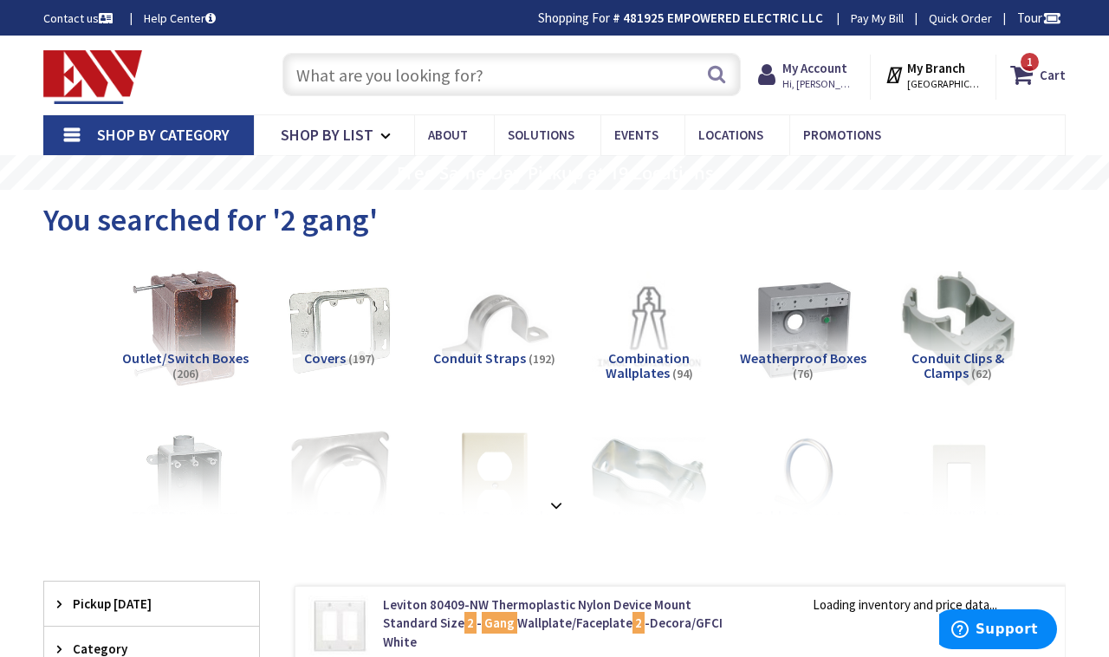
click at [193, 316] on img at bounding box center [186, 328] width 126 height 126
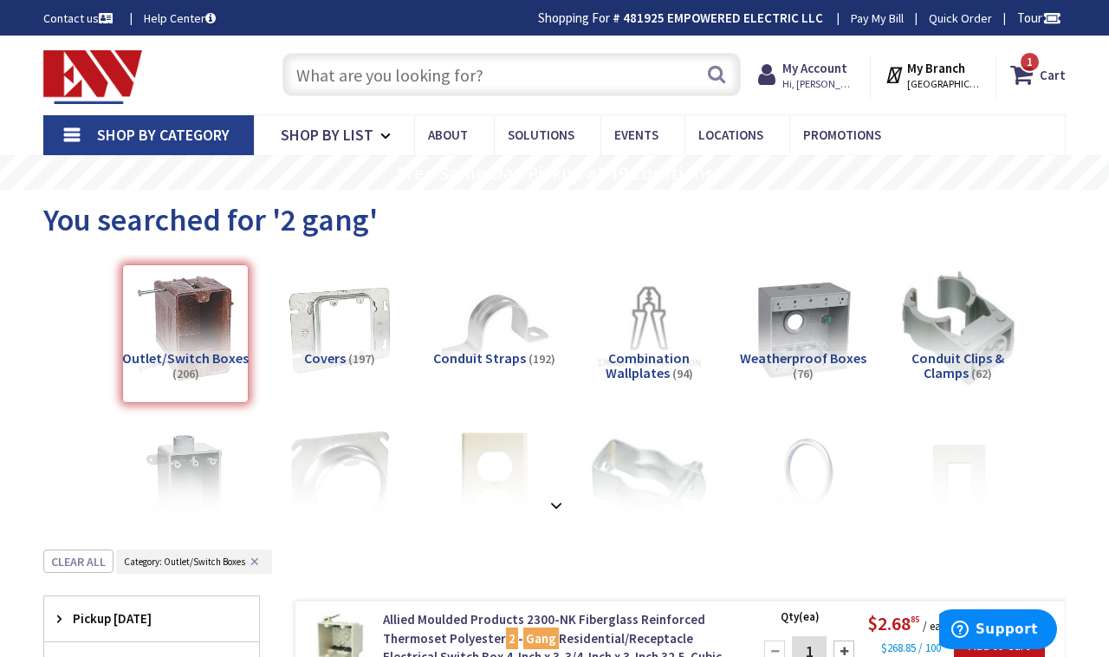
click at [329, 83] on input "text" at bounding box center [512, 74] width 459 height 43
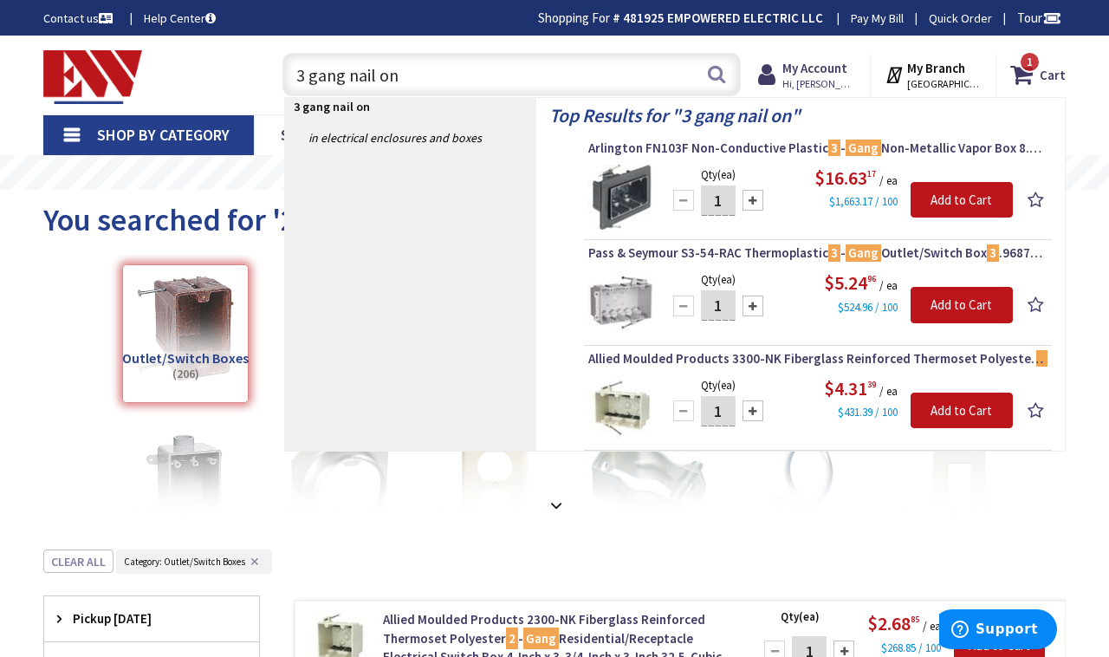
drag, startPoint x: 347, startPoint y: 70, endPoint x: 135, endPoint y: 44, distance: 213.1
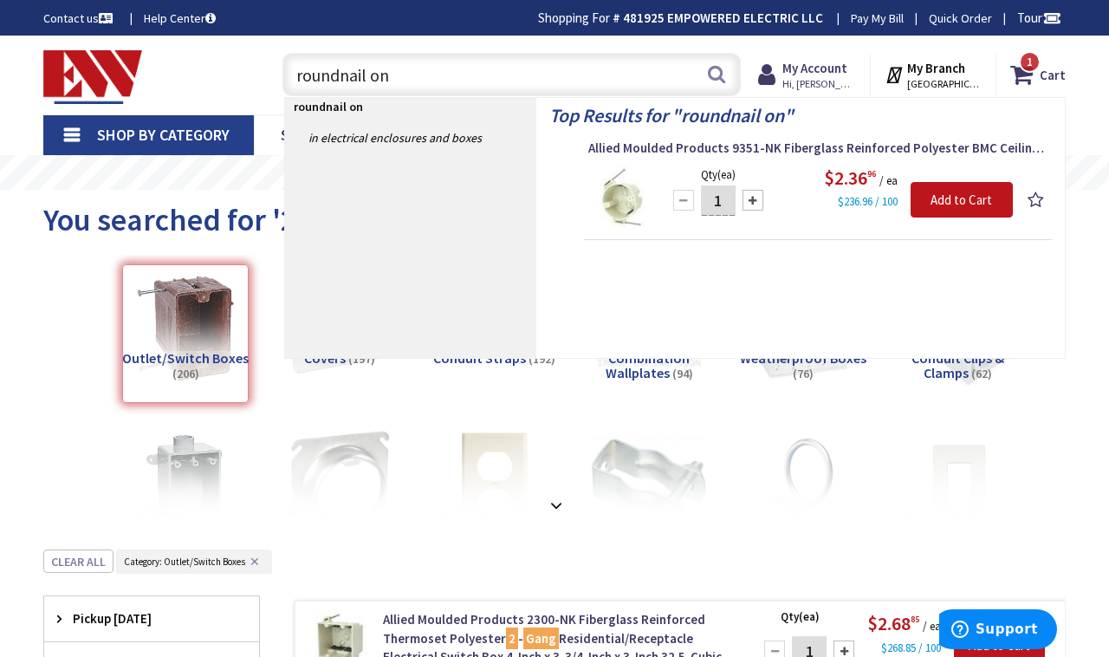
drag, startPoint x: 419, startPoint y: 80, endPoint x: 180, endPoint y: 87, distance: 238.5
click at [180, 87] on div "Toggle Nav roundnail on roundnail on Search 1 1 1 items Cart My Cart 1" at bounding box center [554, 75] width 1049 height 58
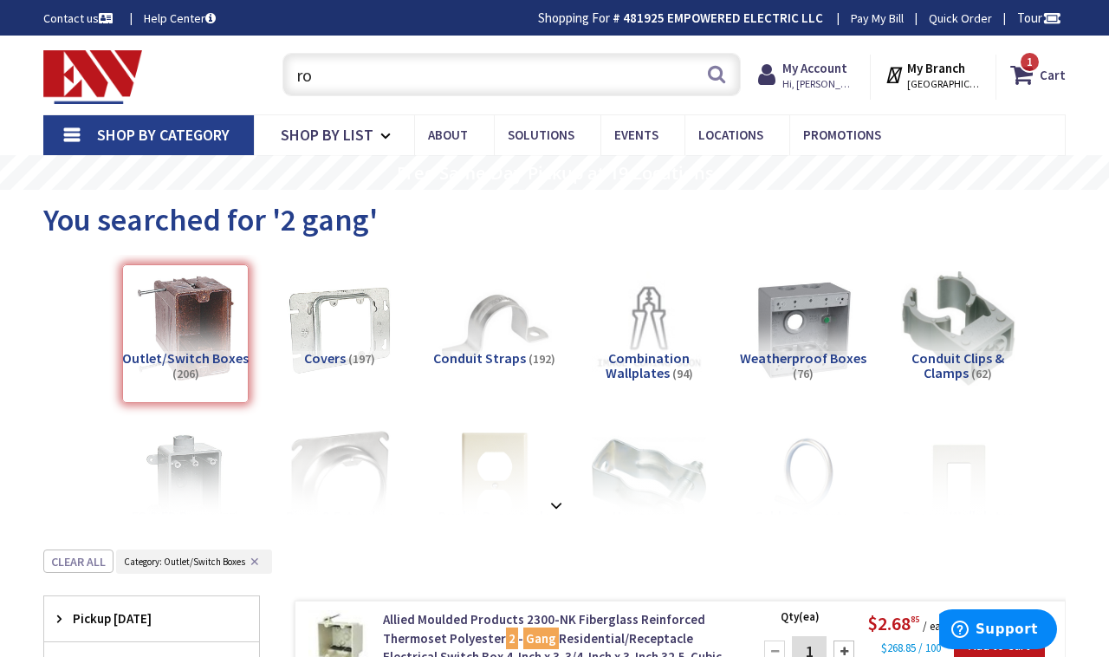
type input "r"
type input "air seal single gang"
click at [185, 293] on div "Outlet/Switch Boxes (206)" at bounding box center [185, 333] width 127 height 139
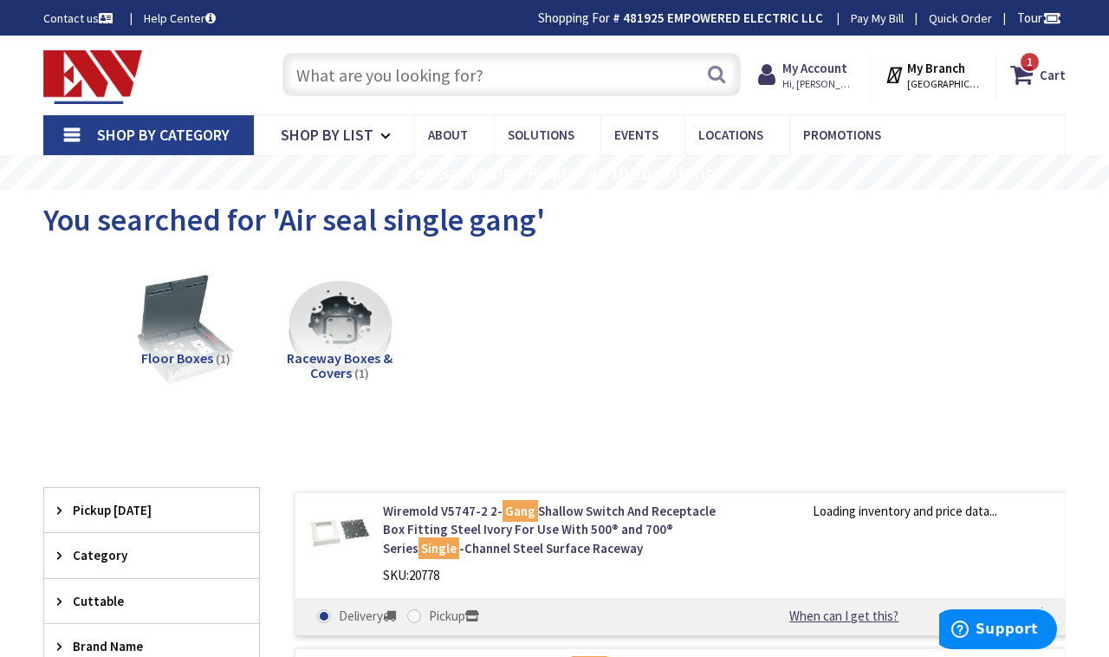
click at [518, 65] on input "text" at bounding box center [512, 74] width 459 height 43
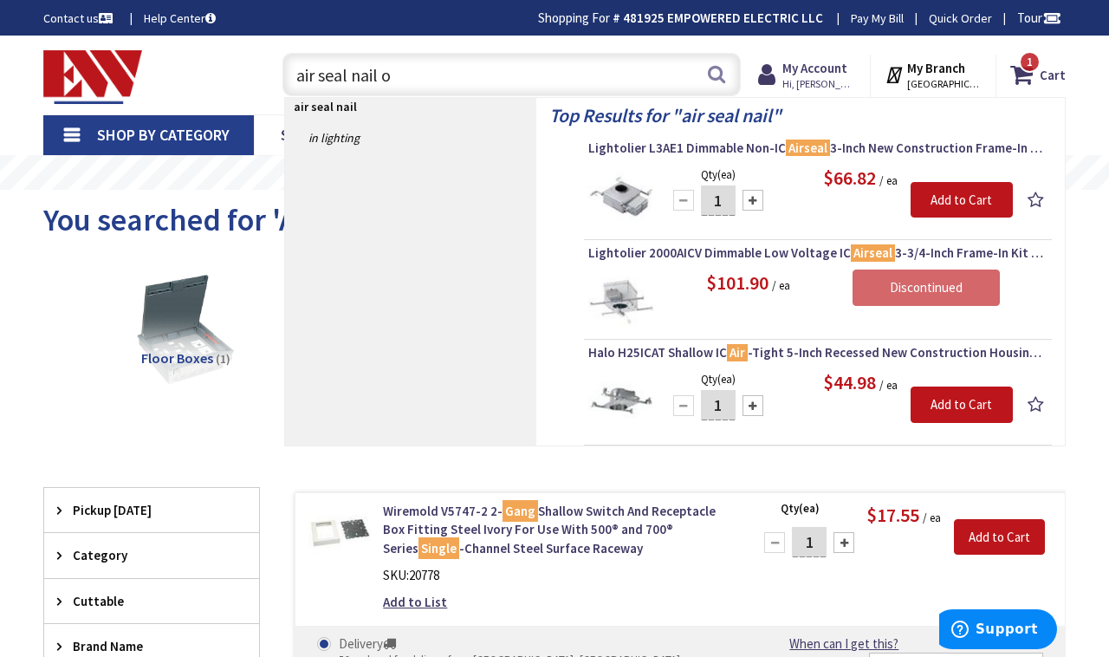
type input "air seal nail on"
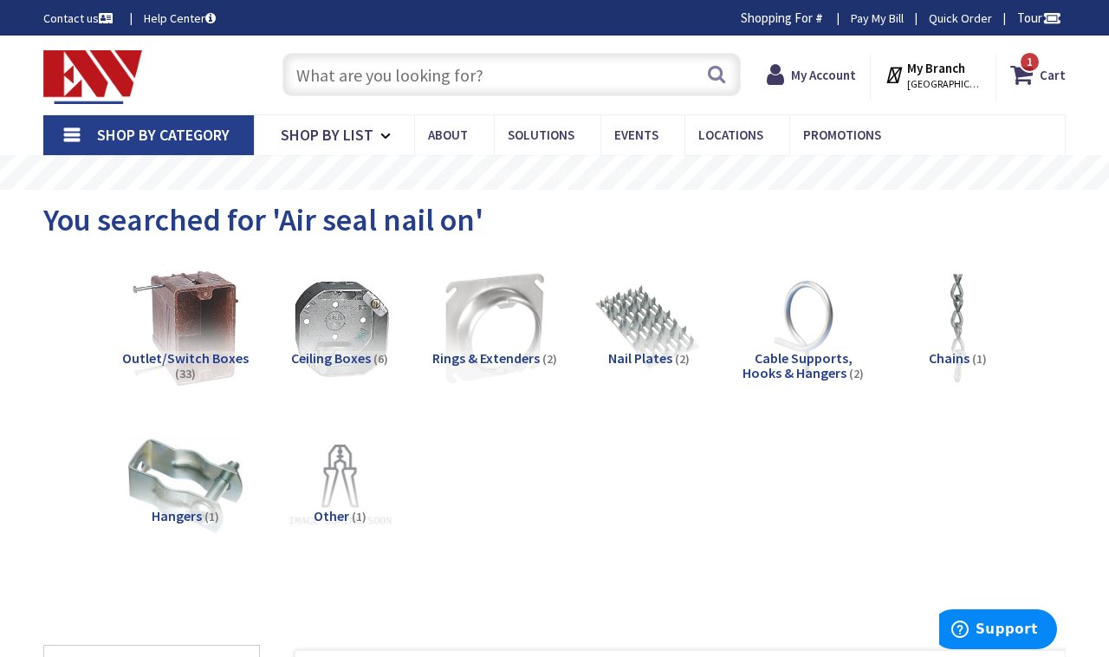
click at [210, 329] on img at bounding box center [186, 328] width 126 height 126
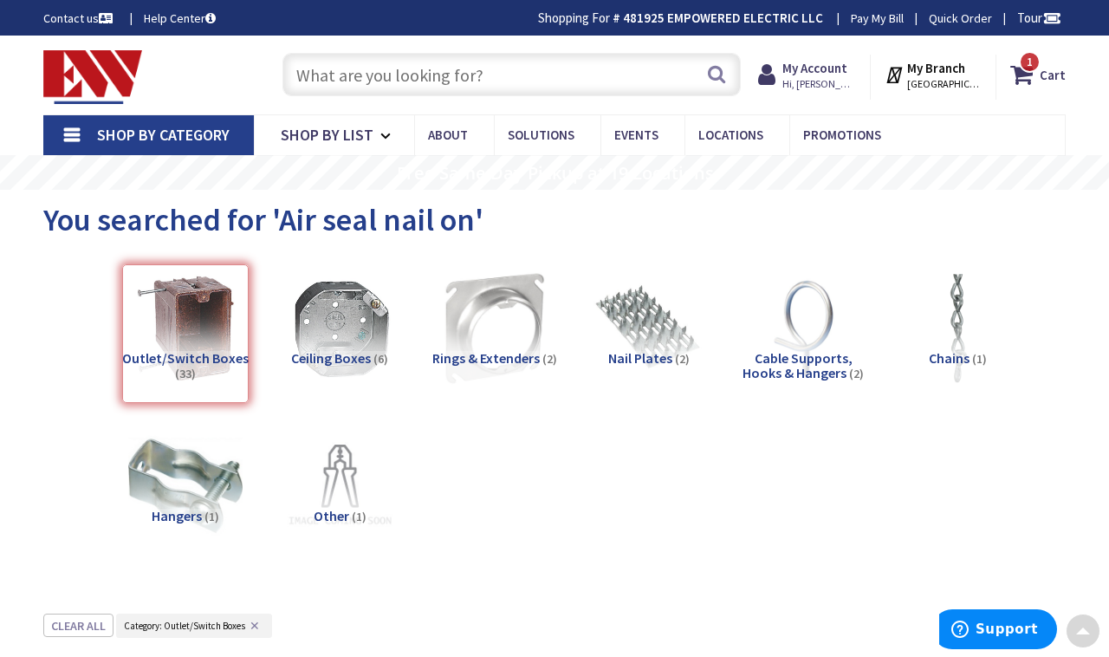
click at [1088, 3] on div "Contact us Help Center Shopping For # 481925 EMPOWERED ELECTRIC LLC Change Pay …" at bounding box center [554, 18] width 1109 height 36
click at [475, 71] on input "text" at bounding box center [512, 74] width 459 height 43
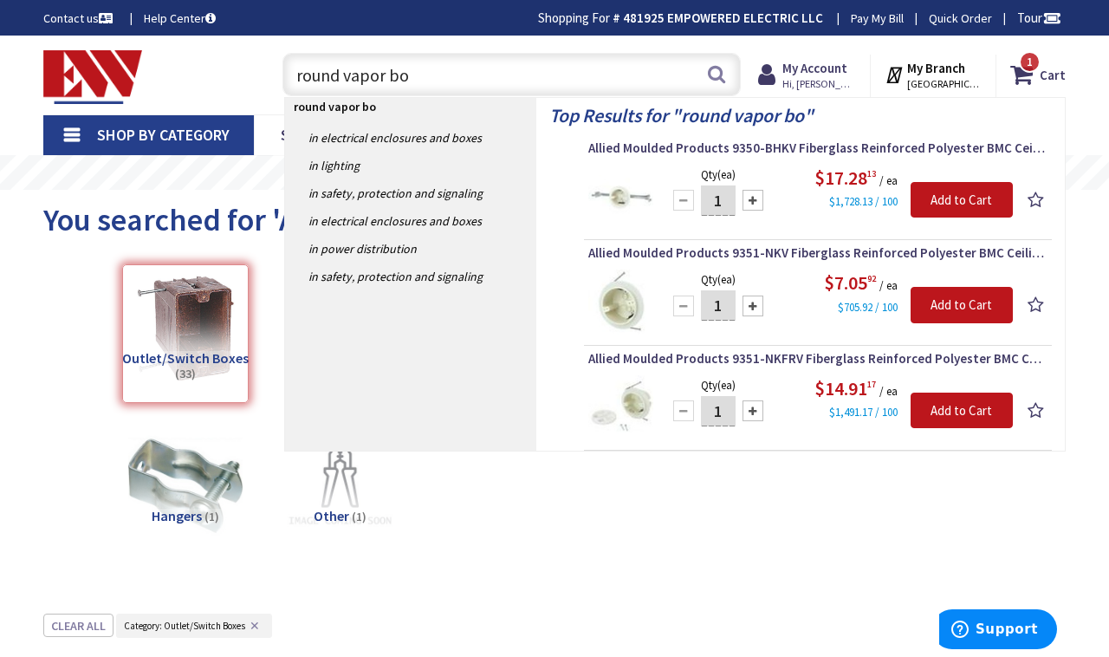
type input "round vapor box"
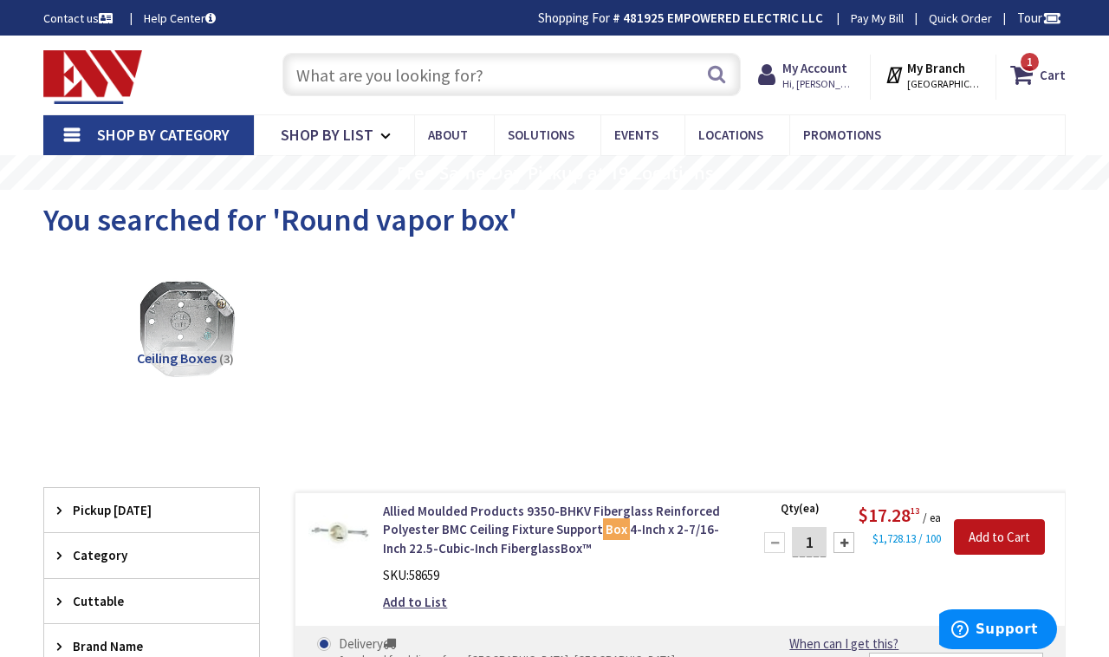
click at [585, 76] on input "text" at bounding box center [512, 74] width 459 height 43
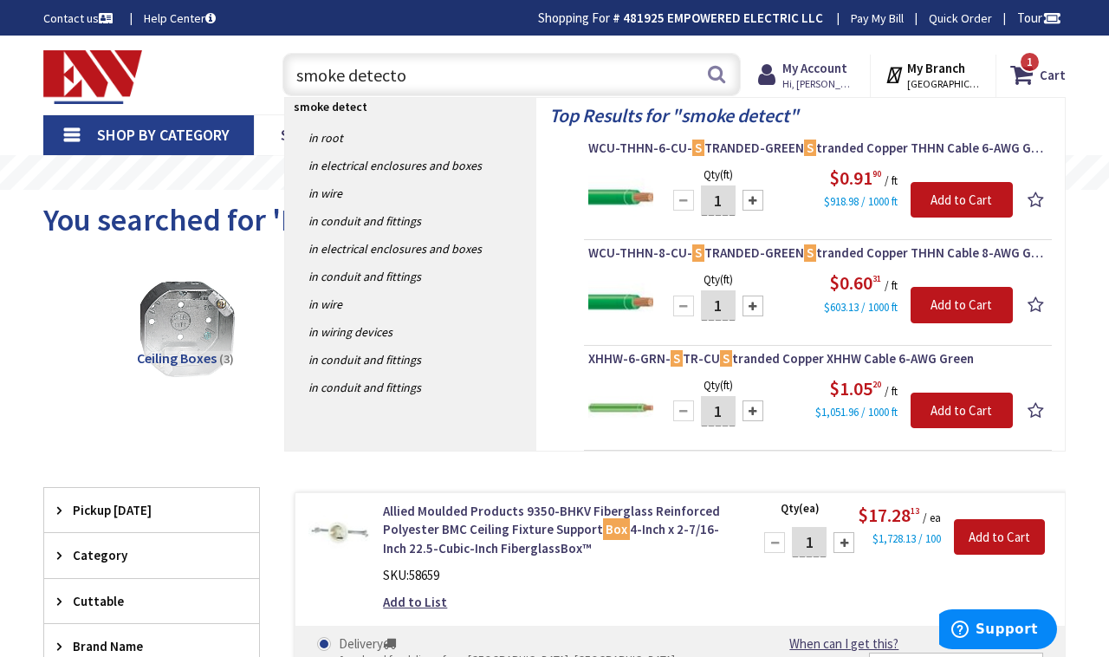
type input "smoke detector"
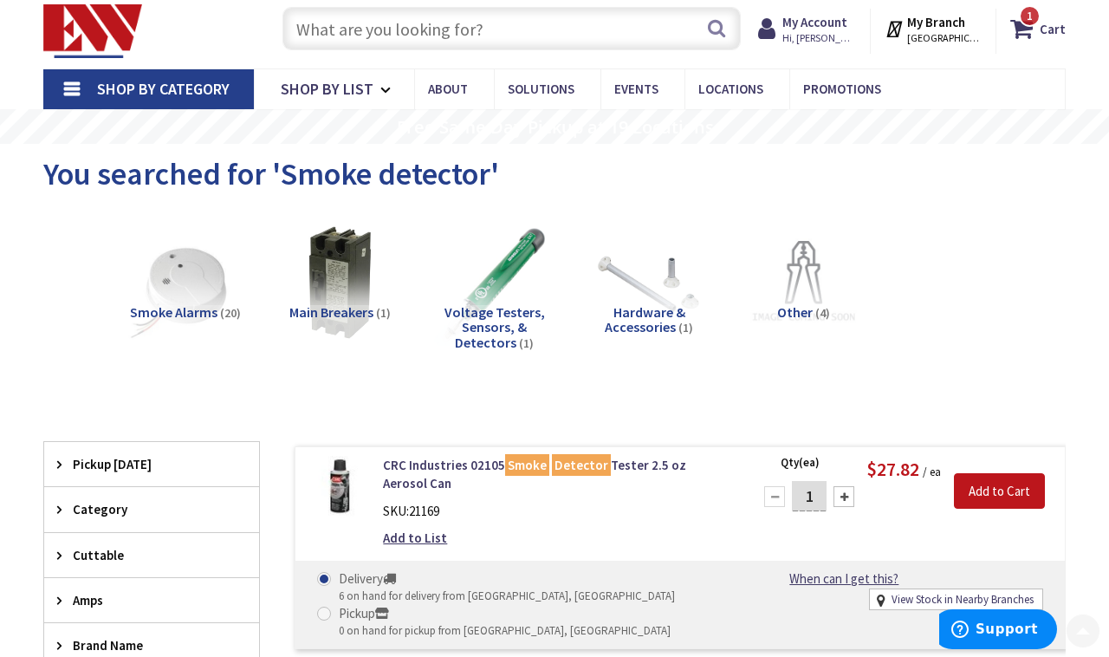
scroll to position [11, 0]
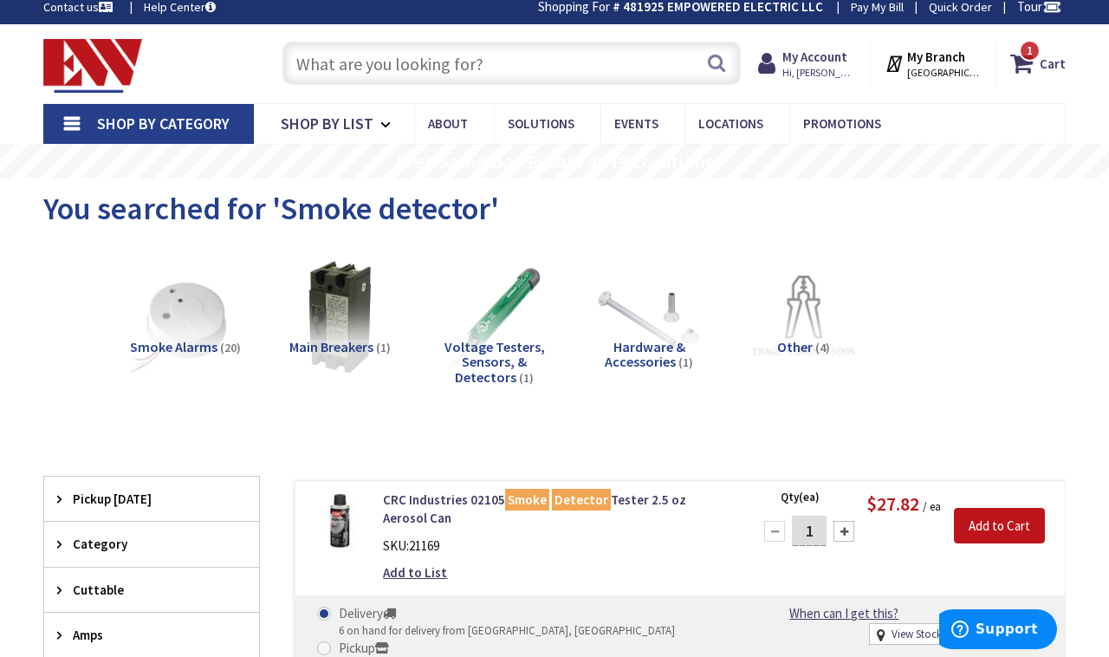
click at [527, 64] on input "text" at bounding box center [512, 63] width 459 height 43
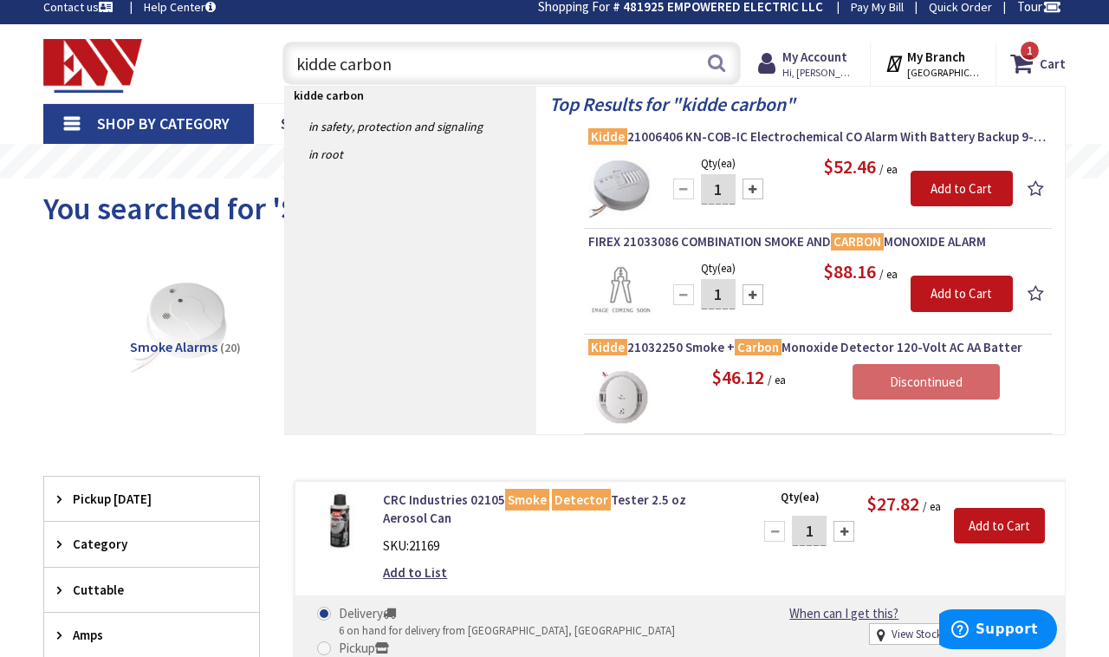
drag, startPoint x: 449, startPoint y: 73, endPoint x: 172, endPoint y: 68, distance: 277.4
click at [172, 68] on div "Toggle Nav kidde carbon kidde carbon Search 1 1 1 items Cart My Cart 1" at bounding box center [554, 64] width 1049 height 58
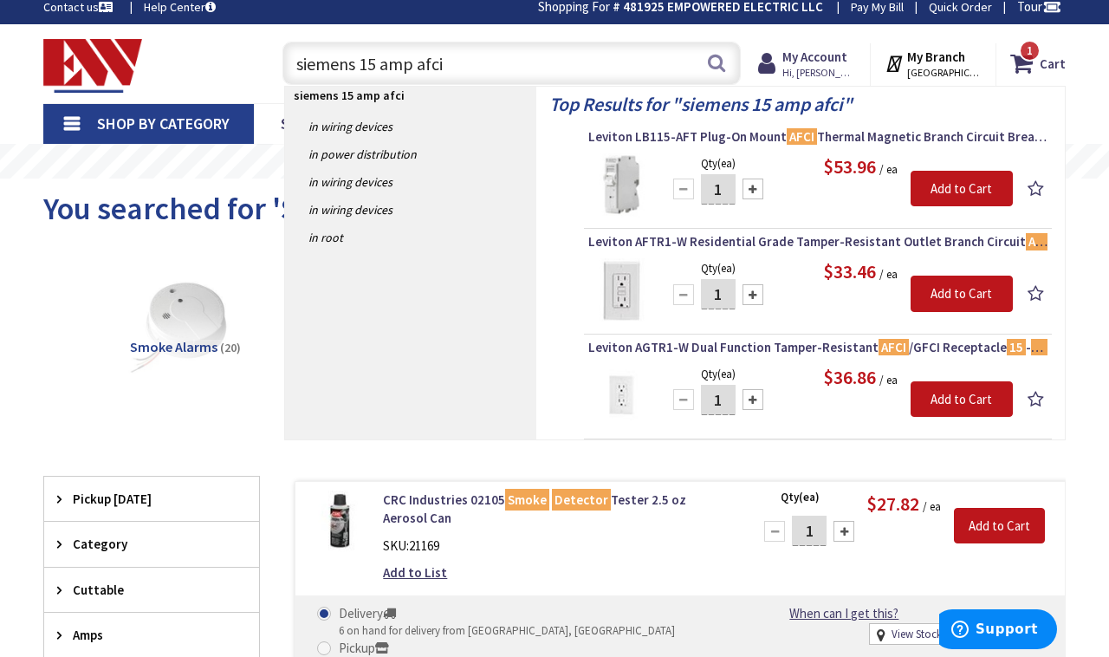
drag, startPoint x: 519, startPoint y: 76, endPoint x: 229, endPoint y: 26, distance: 294.7
click at [229, 26] on div "Skip to Content Toggle Nav siemens 15 amp afci siemens 15 amp afci Search 1 1 1…" at bounding box center [554, 63] width 1109 height 79
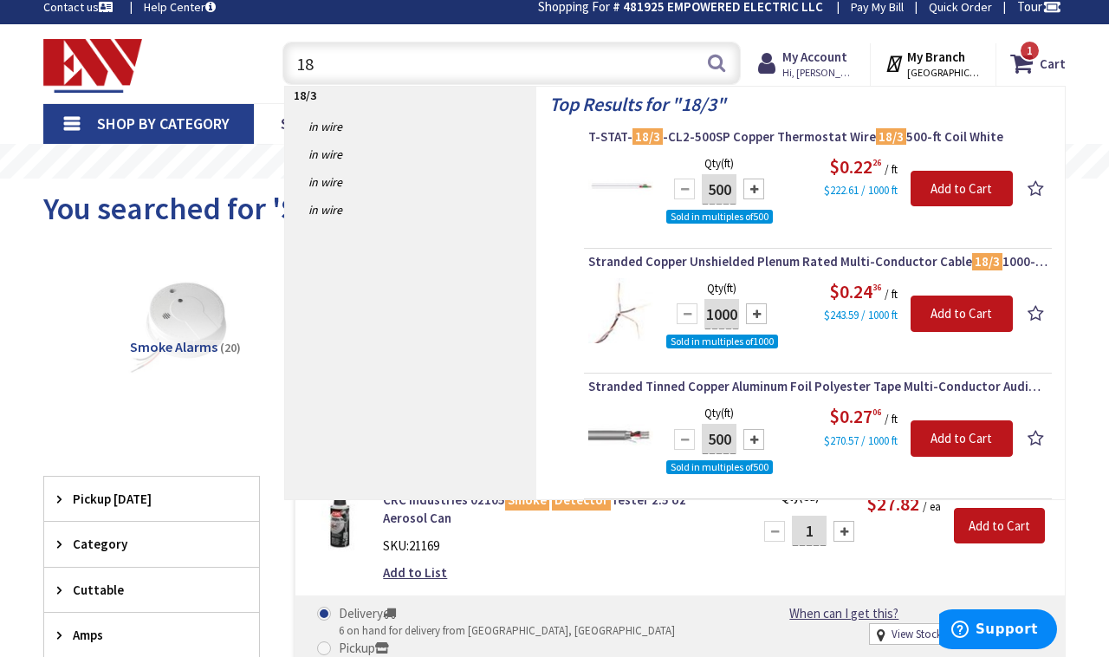
type input "1"
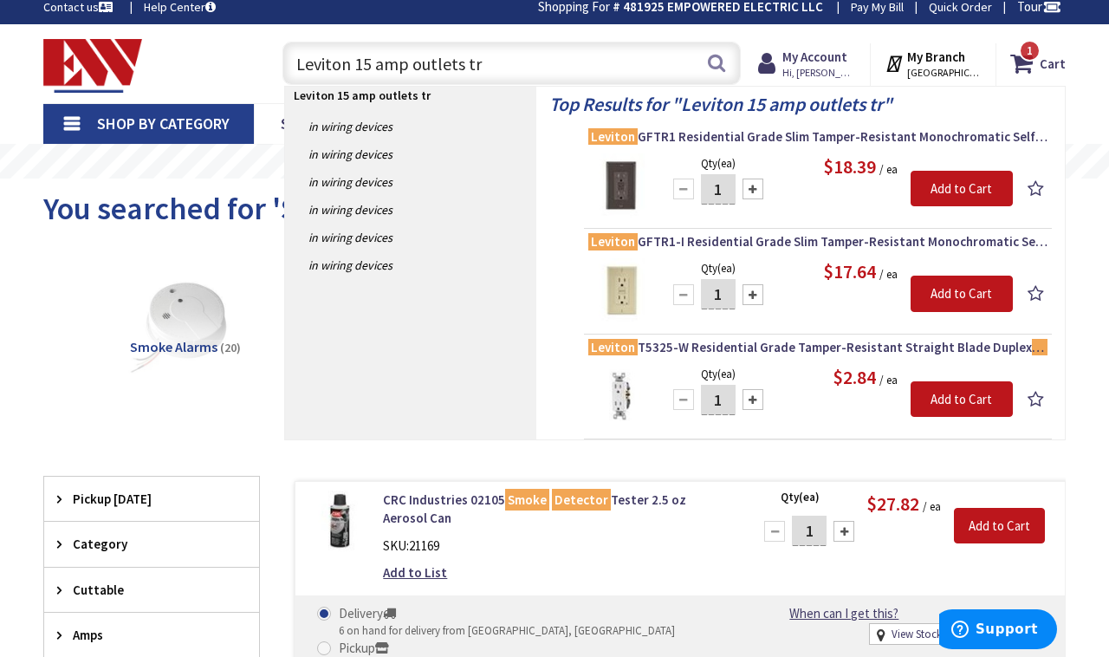
type input "Leviton 15 amp outlets tr"
click at [617, 395] on img at bounding box center [621, 396] width 65 height 65
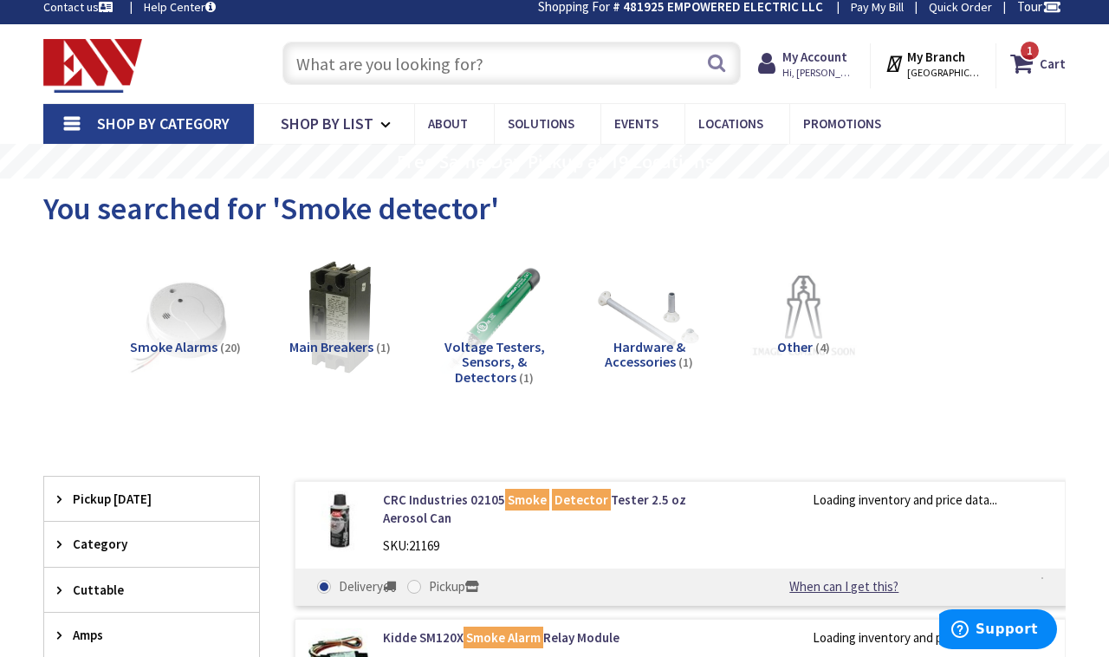
click at [455, 64] on input "text" at bounding box center [512, 63] width 459 height 43
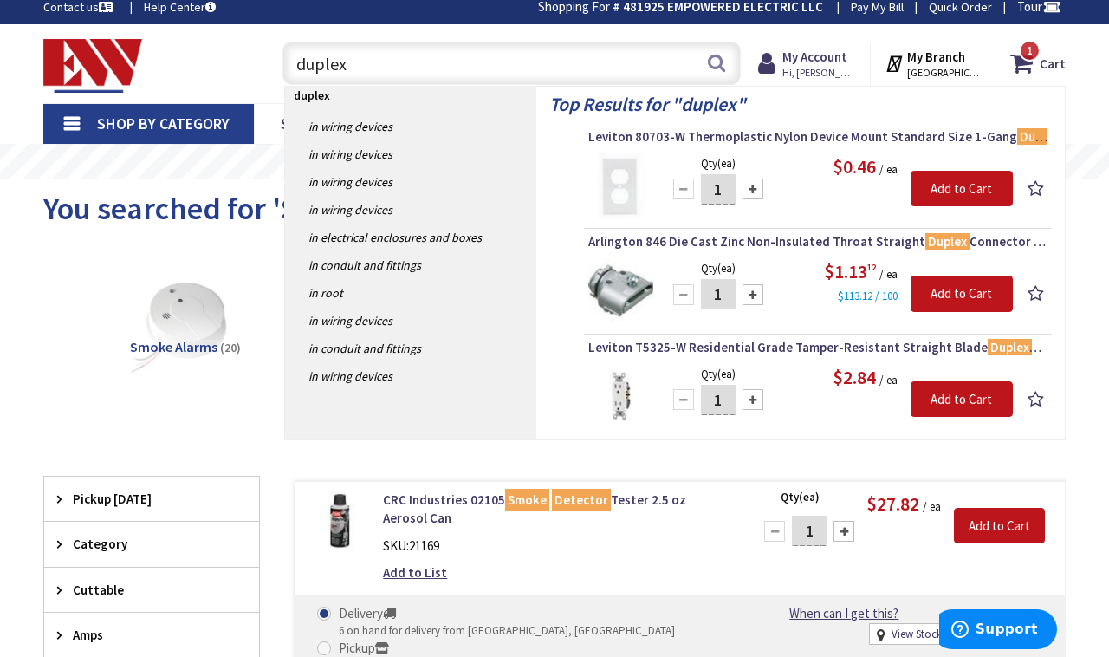
drag, startPoint x: 372, startPoint y: 57, endPoint x: 164, endPoint y: 63, distance: 208.1
click at [164, 63] on div "Toggle Nav duplex duplex Search 1 1 1 items Cart My Cart 1" at bounding box center [554, 64] width 1049 height 58
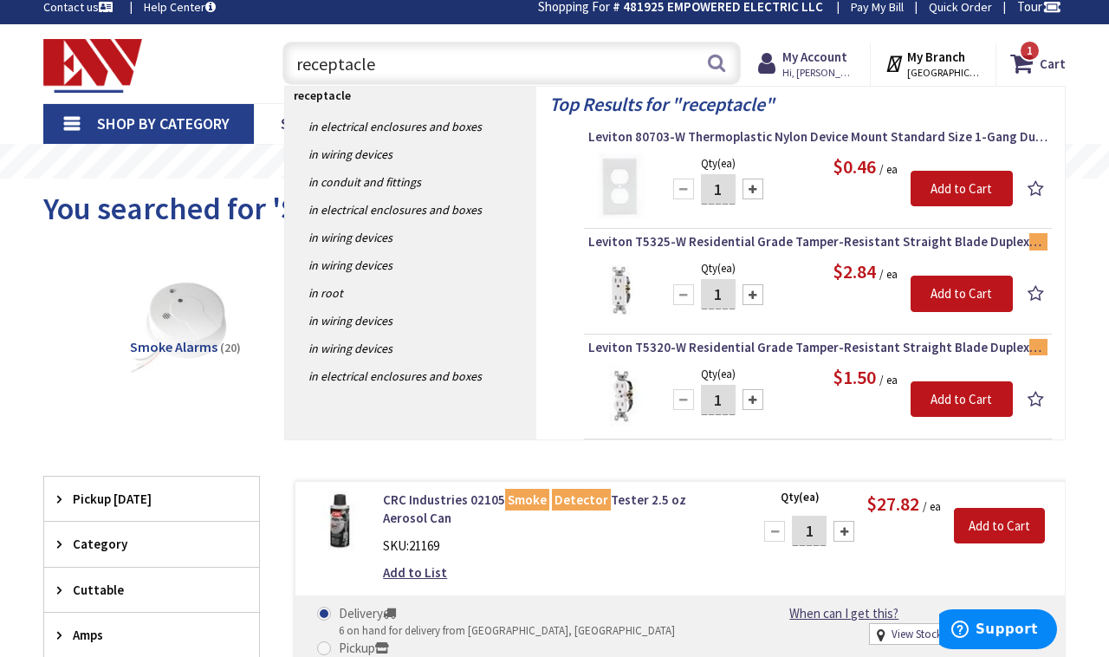
drag, startPoint x: 469, startPoint y: 54, endPoint x: 224, endPoint y: 51, distance: 245.3
click at [224, 51] on div "Toggle Nav receptacle receptacle Search 1 1 1 items Cart My Cart 1" at bounding box center [554, 64] width 1049 height 58
type input "single pole"
